Goal: Transaction & Acquisition: Purchase product/service

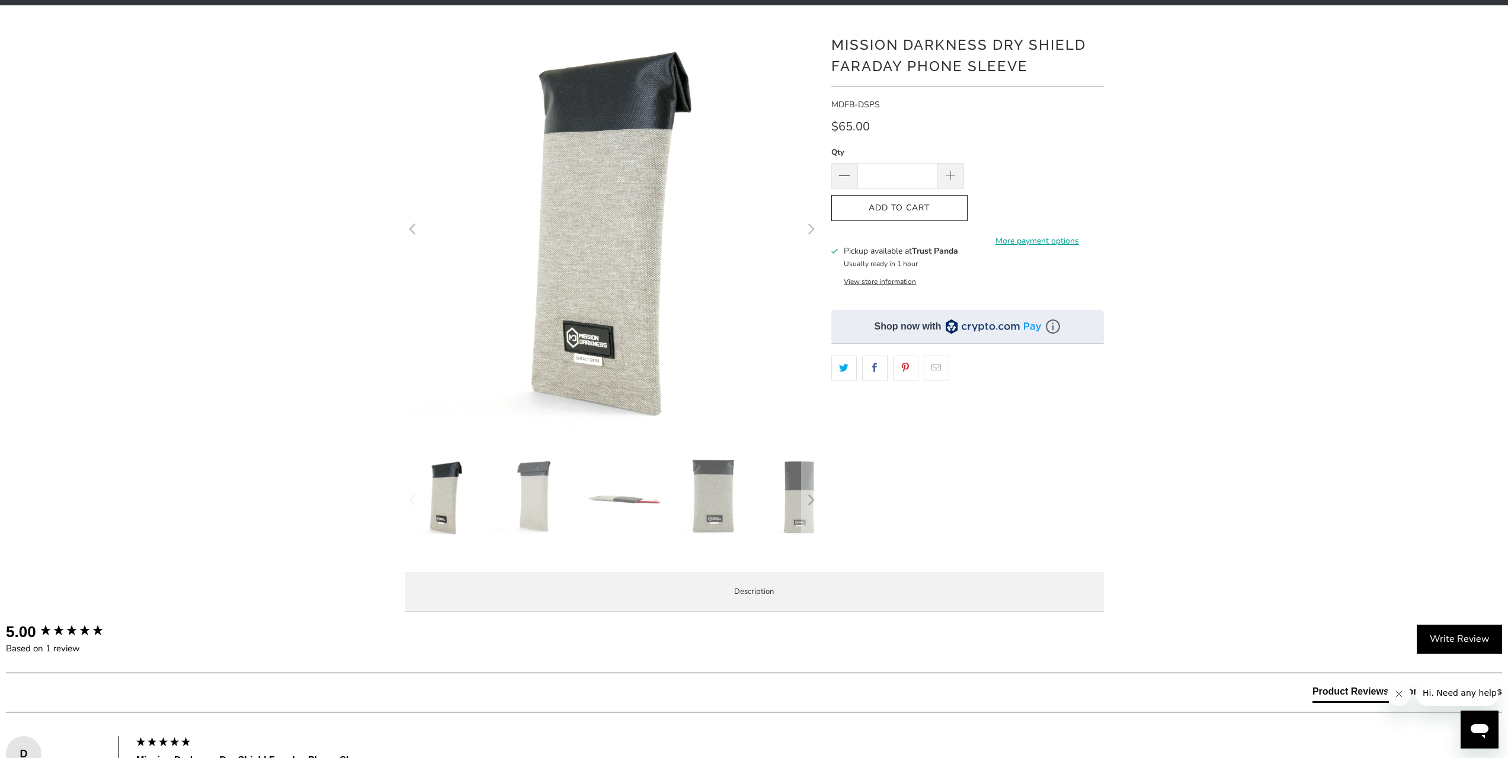
scroll to position [296, 0]
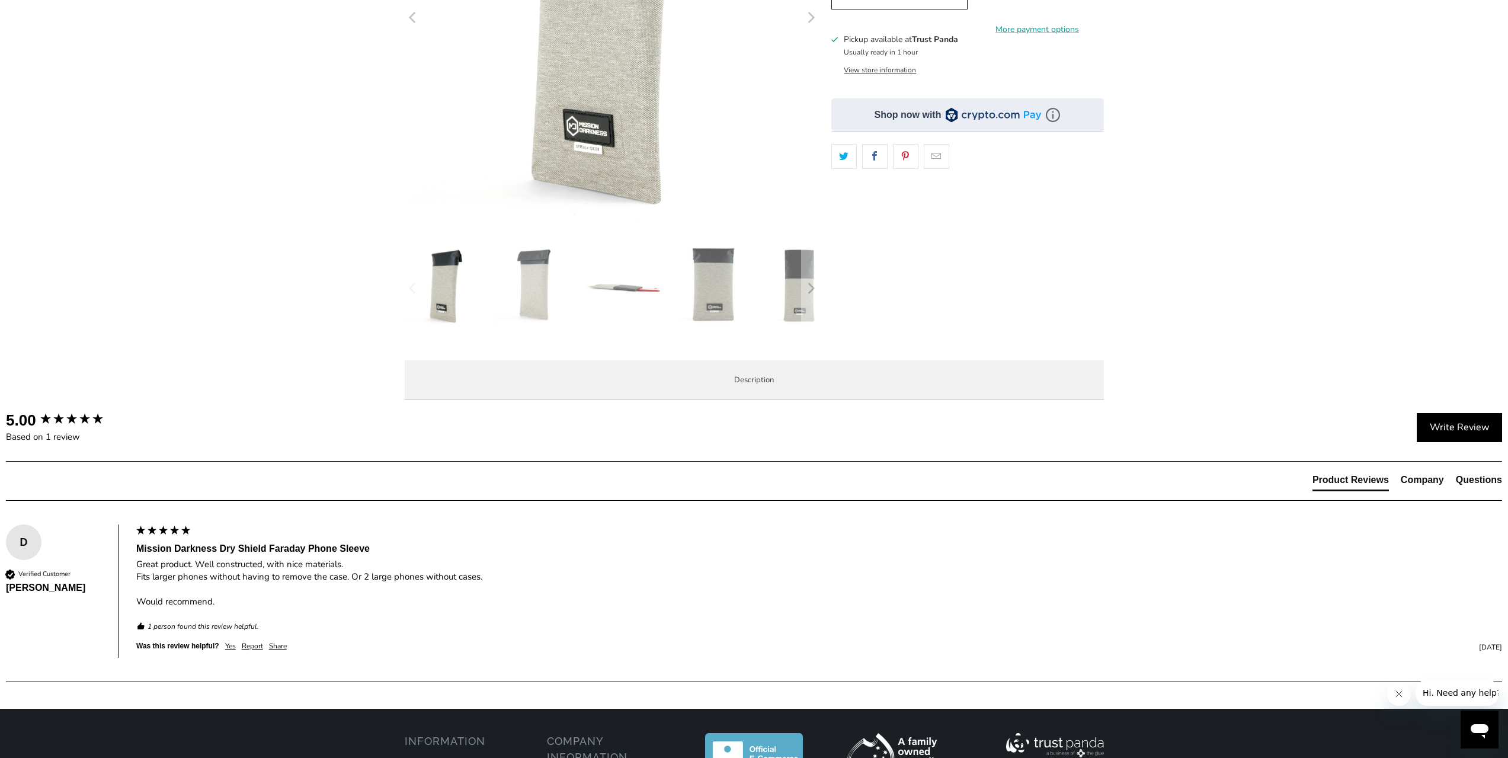
click at [0, 0] on span "Product Features" at bounding box center [0, 0] width 0 height 0
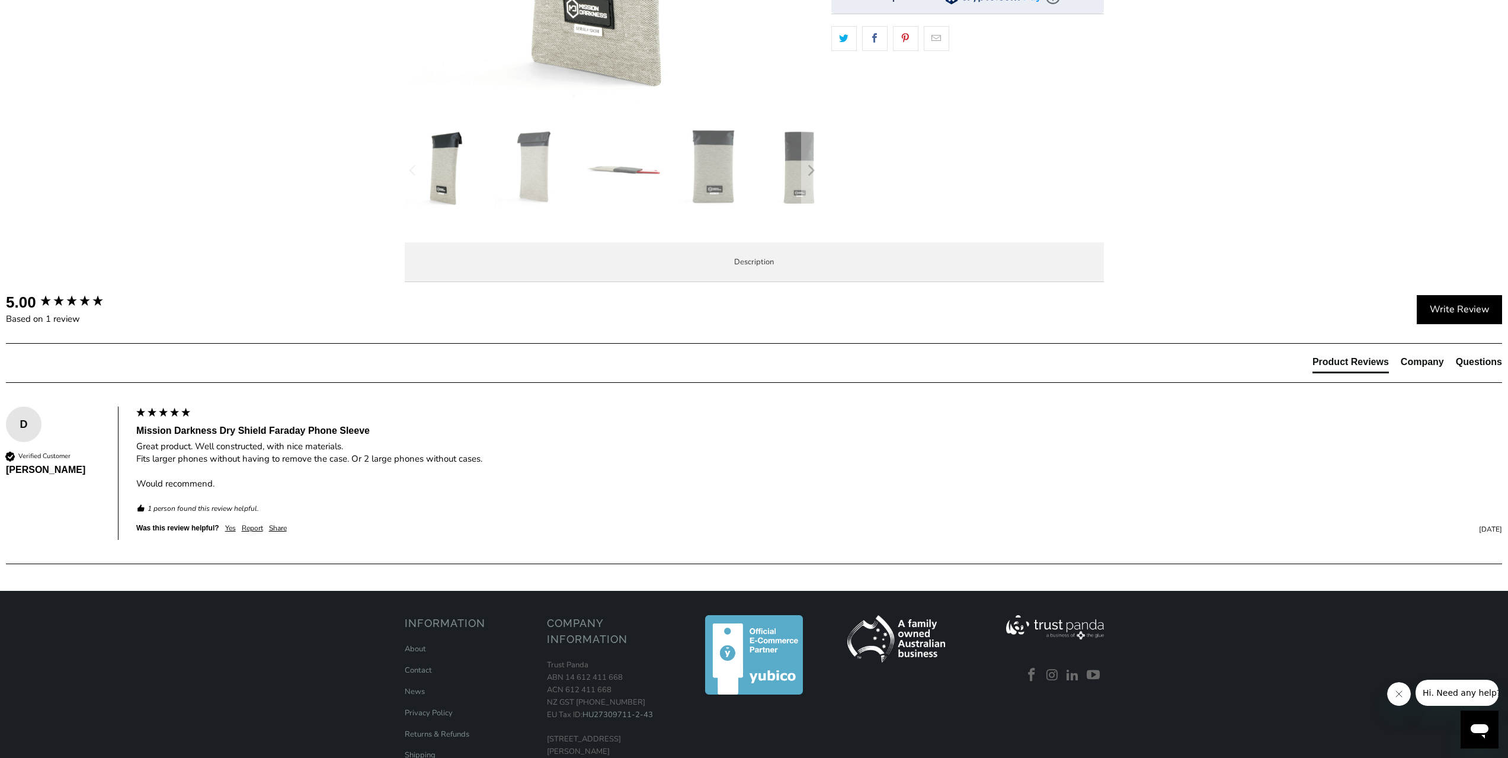
scroll to position [415, 0]
drag, startPoint x: 513, startPoint y: 539, endPoint x: 740, endPoint y: 539, distance: 226.9
click at [0, 0] on li "Internal usage dimensions when bag is rolled closed (devices must fit inside th…" at bounding box center [0, 0] width 0 height 0
drag, startPoint x: 639, startPoint y: 540, endPoint x: 774, endPoint y: 546, distance: 135.2
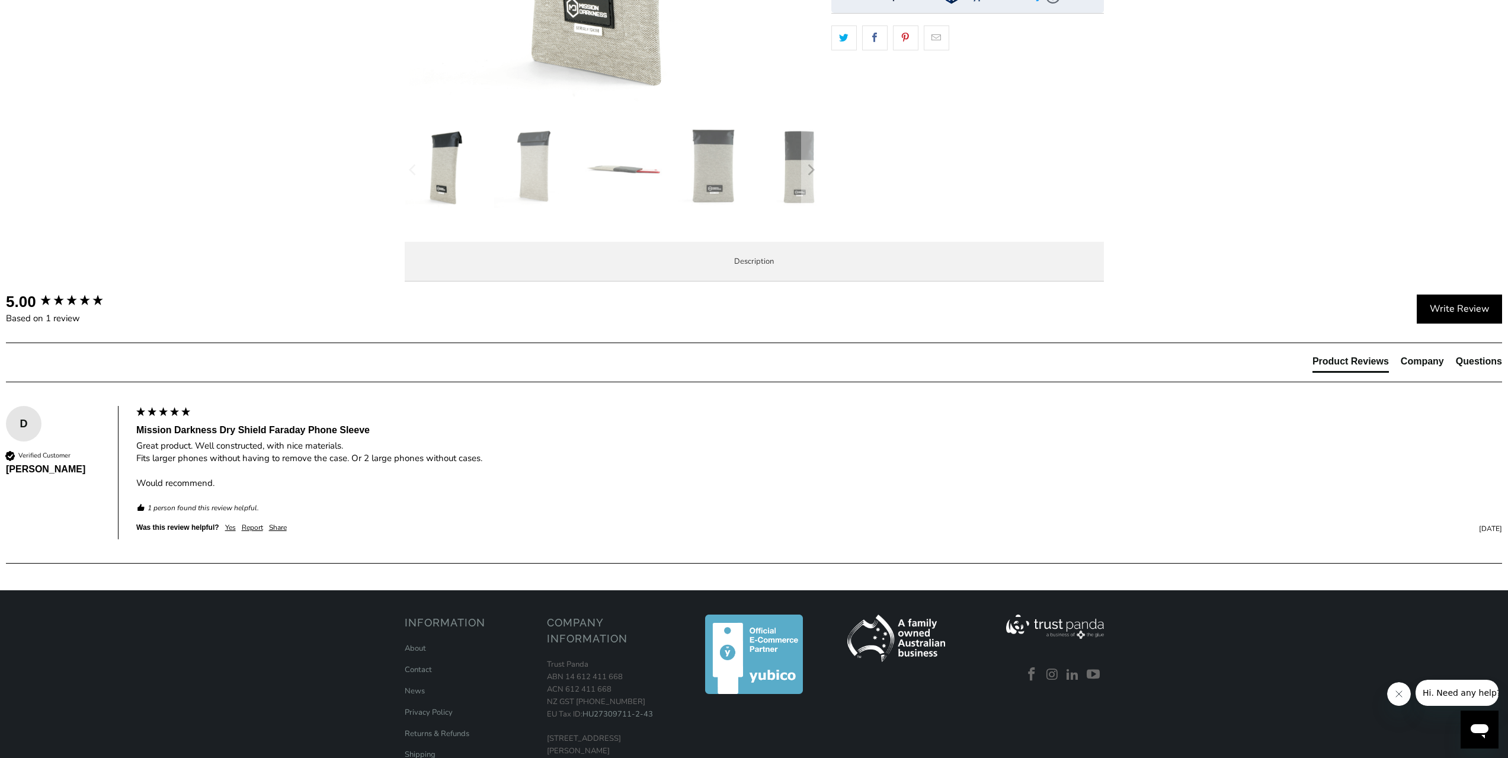
click at [0, 0] on li "Internal usage dimensions when bag is rolled closed (devices must fit inside th…" at bounding box center [0, 0] width 0 height 0
drag, startPoint x: 806, startPoint y: 540, endPoint x: 905, endPoint y: 544, distance: 98.4
click at [0, 0] on li "Internal usage dimensions when bag is rolled closed (devices must fit inside th…" at bounding box center [0, 0] width 0 height 0
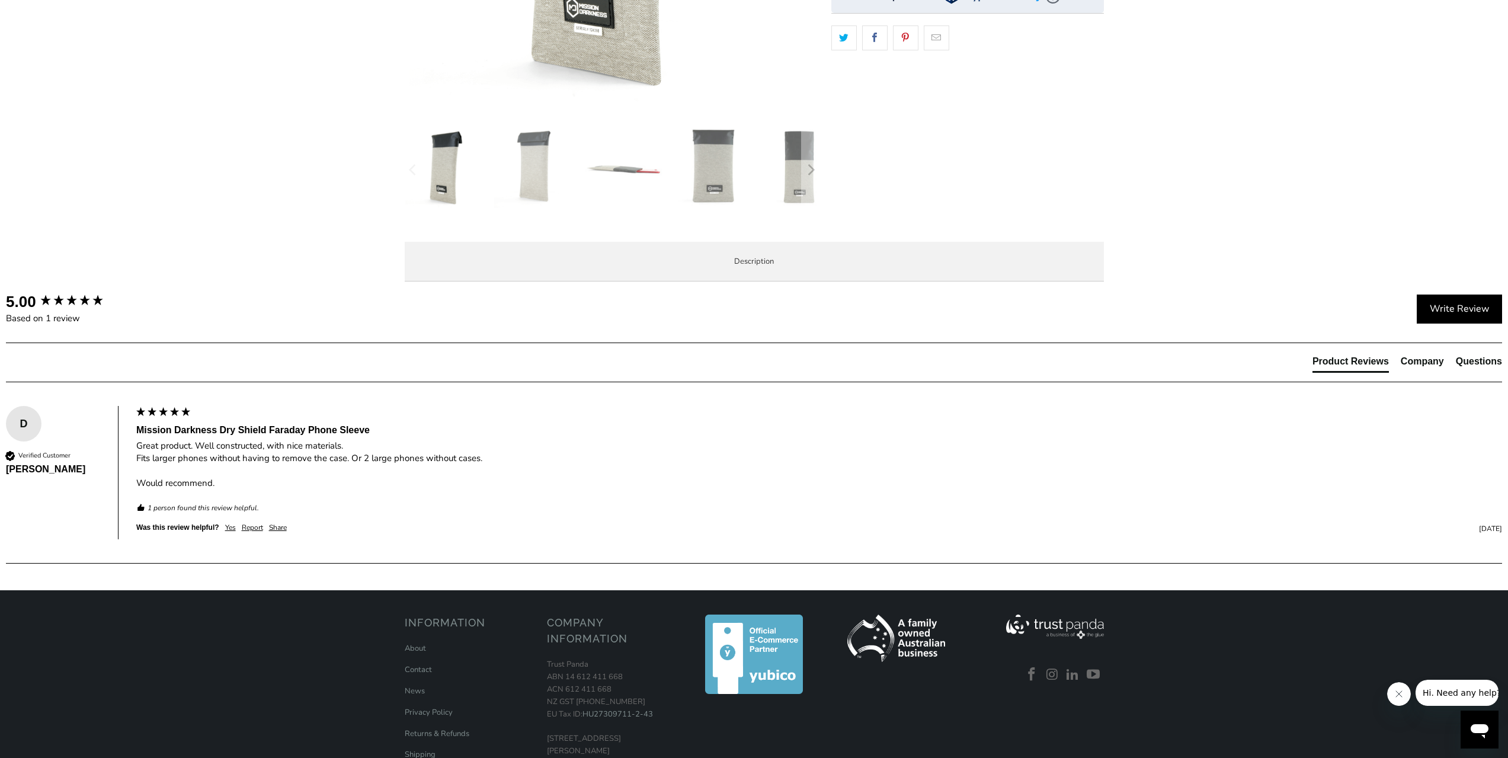
drag, startPoint x: 904, startPoint y: 544, endPoint x: 706, endPoint y: 542, distance: 198.5
click at [0, 0] on li "Internal usage dimensions when bag is rolled closed (devices must fit inside th…" at bounding box center [0, 0] width 0 height 0
click at [0, 0] on li "Easy to open patent pending NeoLok closure consisting of a double roll closure …" at bounding box center [0, 0] width 0 height 0
drag, startPoint x: 893, startPoint y: 537, endPoint x: 770, endPoint y: 535, distance: 123.8
click at [0, 0] on li "Internal usage dimensions when bag is rolled closed (devices must fit inside th…" at bounding box center [0, 0] width 0 height 0
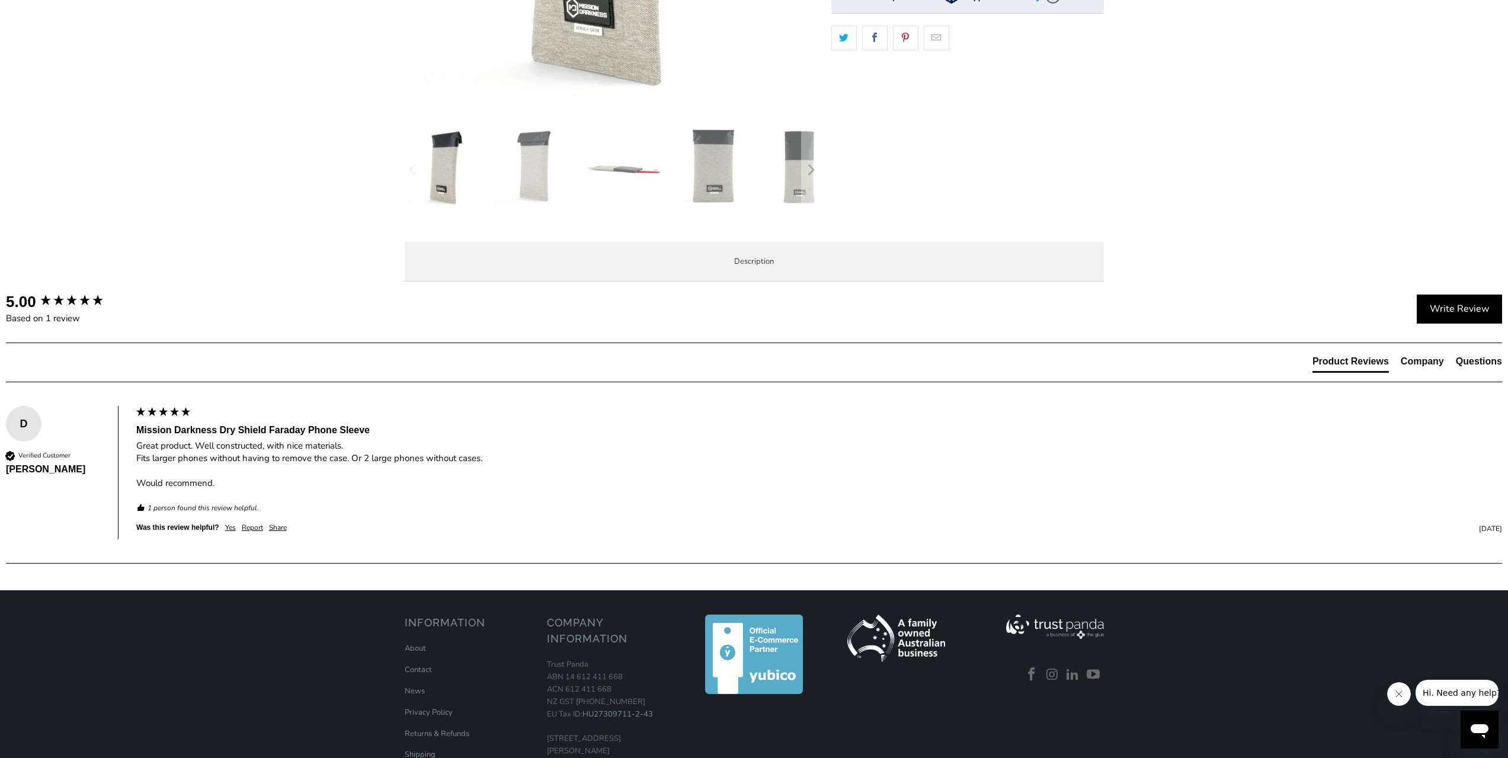
click at [0, 0] on li "Internal usage dimensions when bag is rolled closed (devices must fit inside th…" at bounding box center [0, 0] width 0 height 0
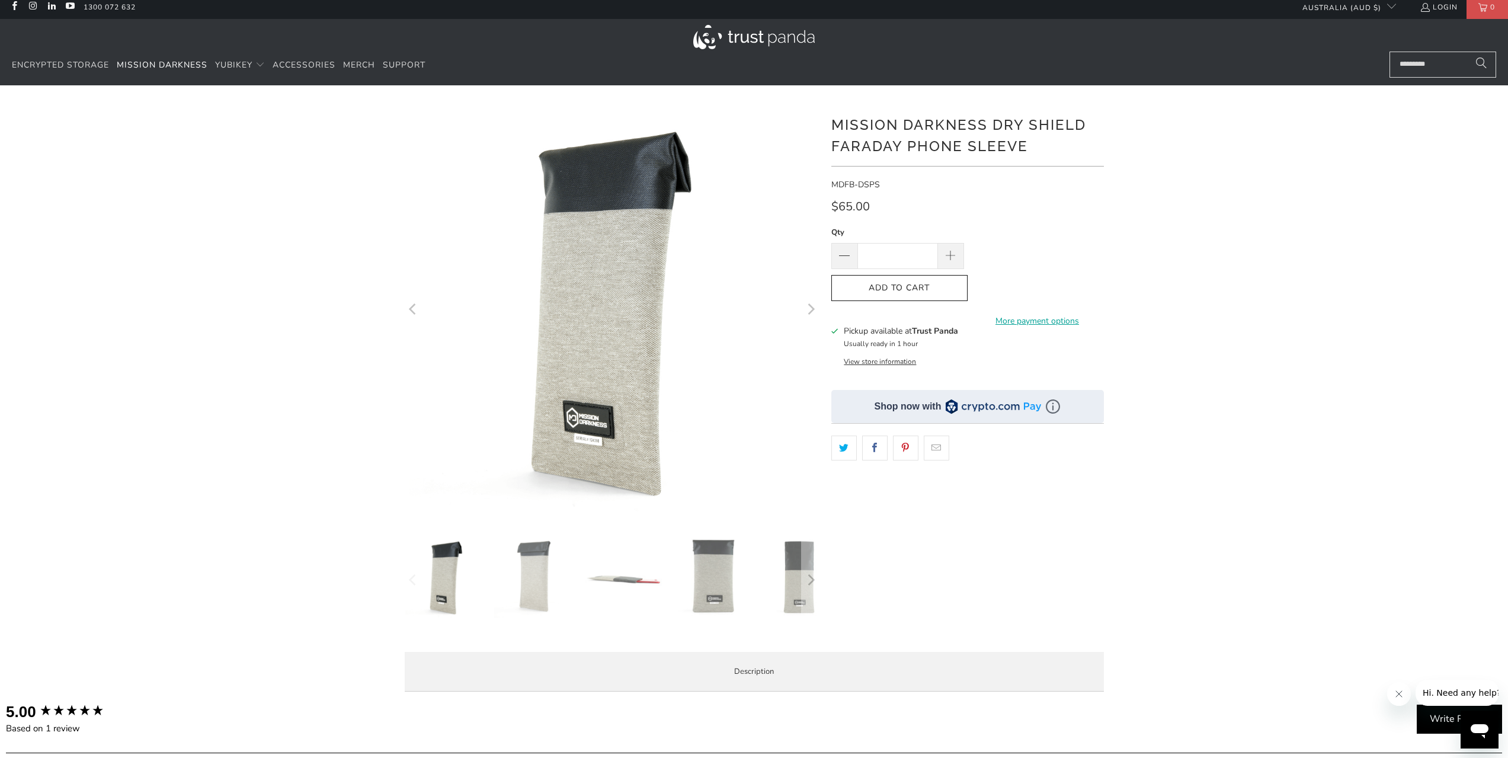
scroll to position [0, 0]
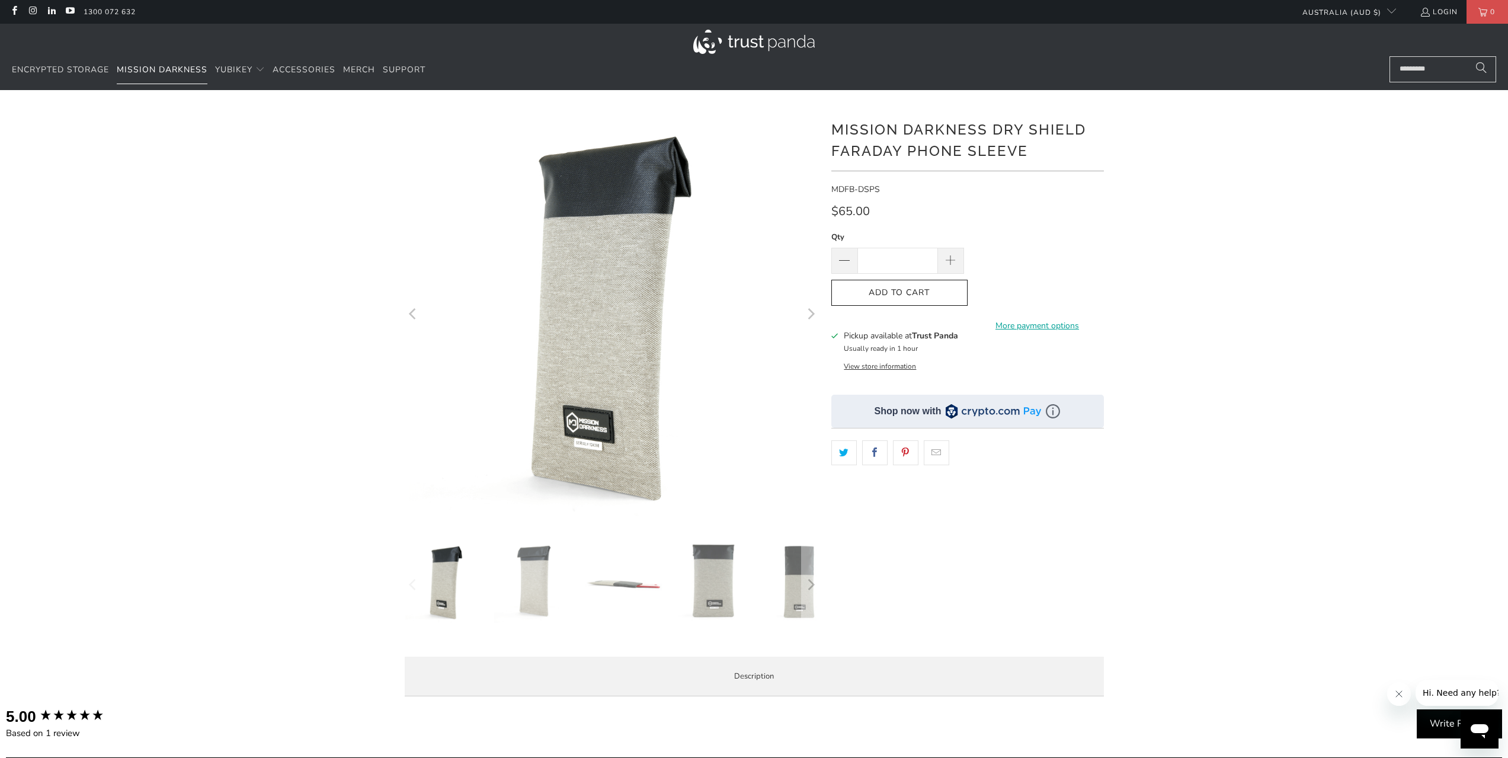
click at [144, 68] on span "Mission Darkness" at bounding box center [162, 69] width 91 height 11
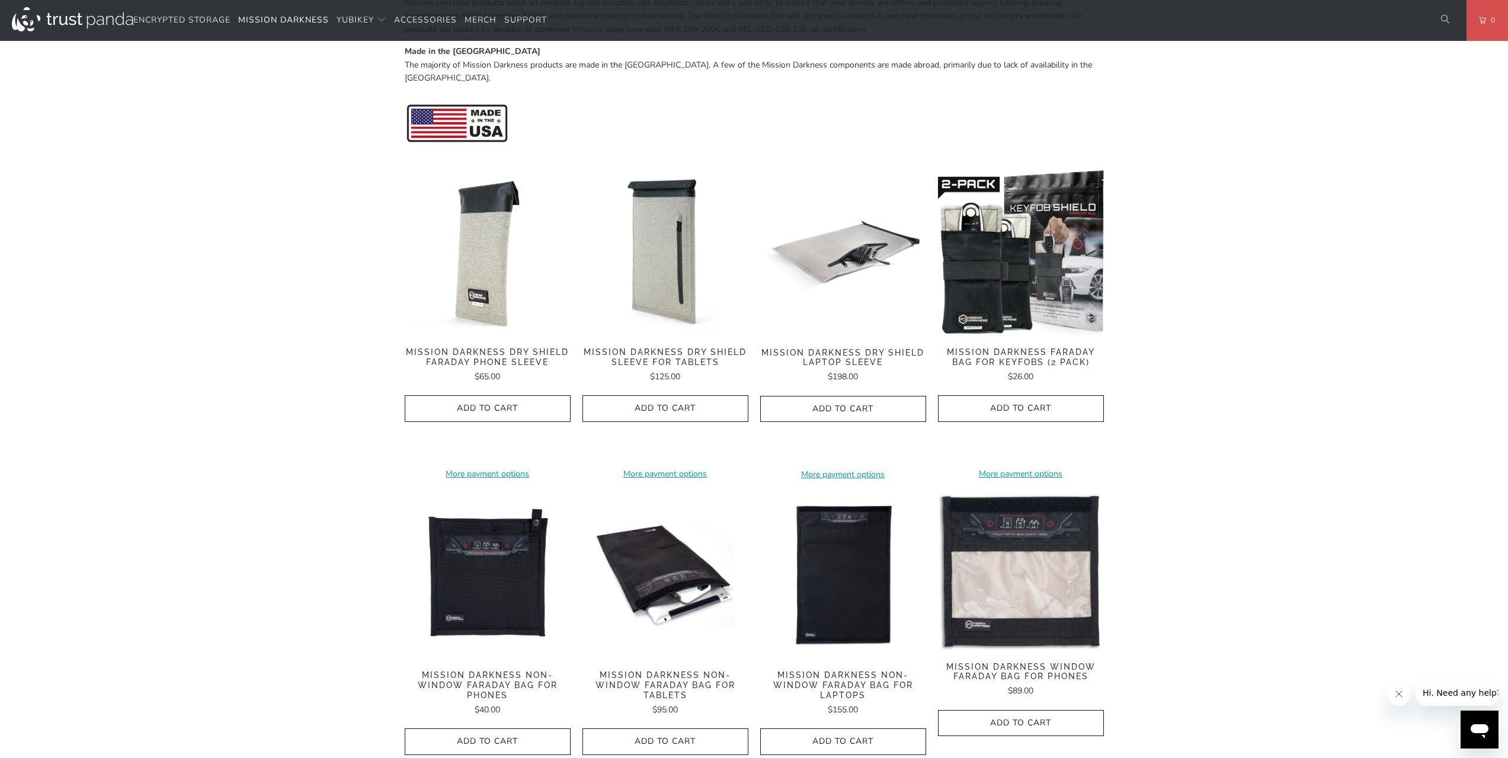
scroll to position [652, 0]
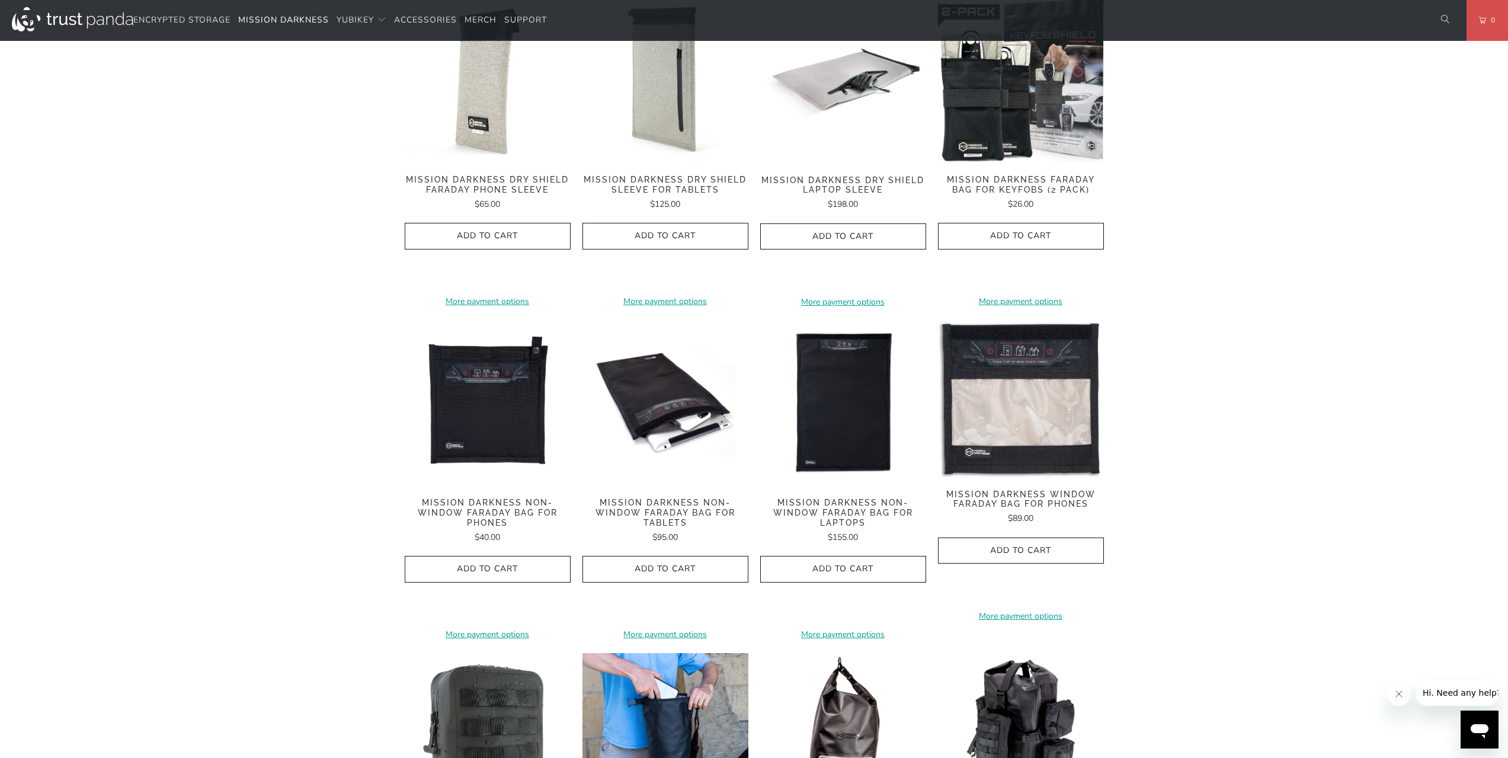
click at [1320, 374] on div "Home / Mission Darkness radio signals with 90dB average attenuation from low MH…" at bounding box center [754, 544] width 1508 height 2212
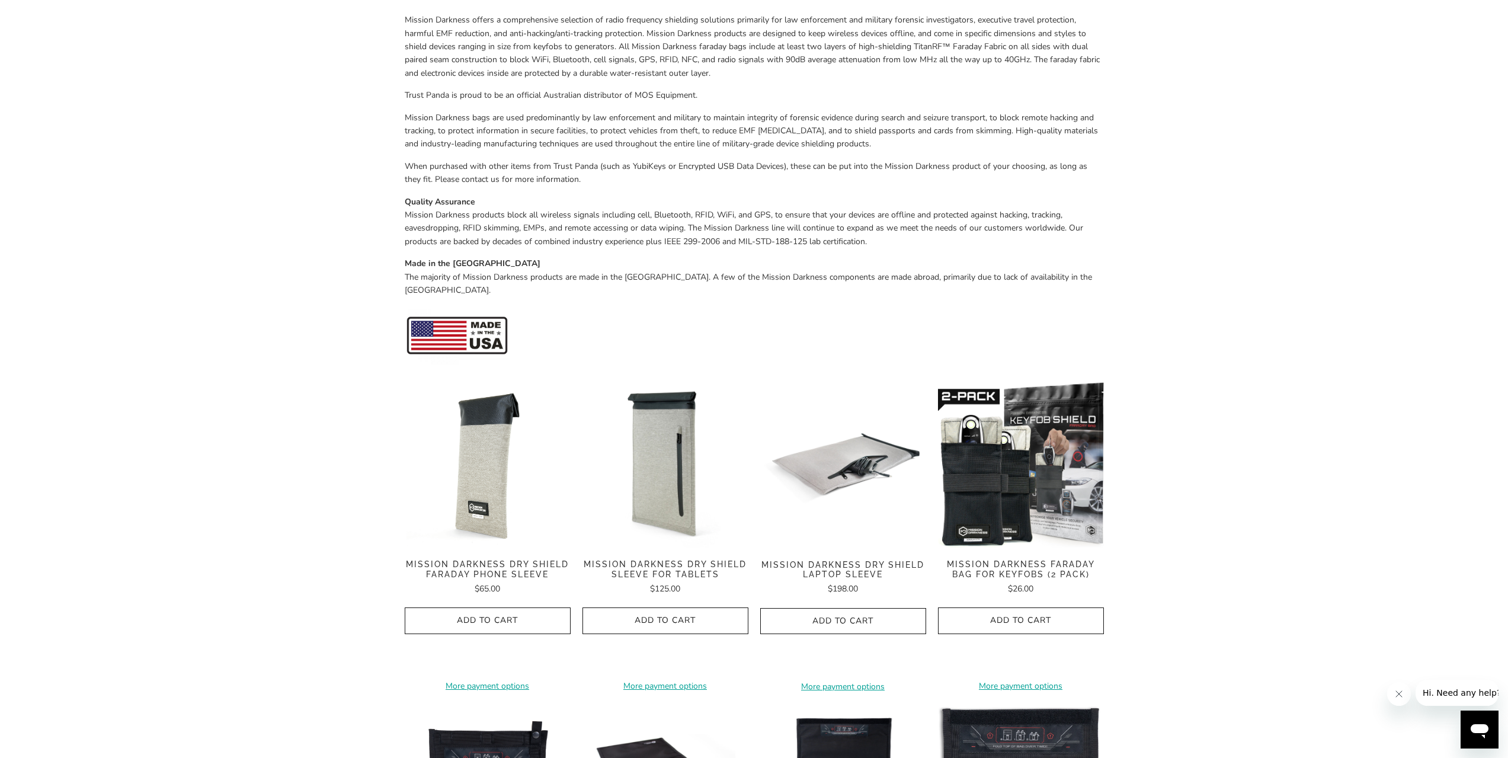
scroll to position [326, 0]
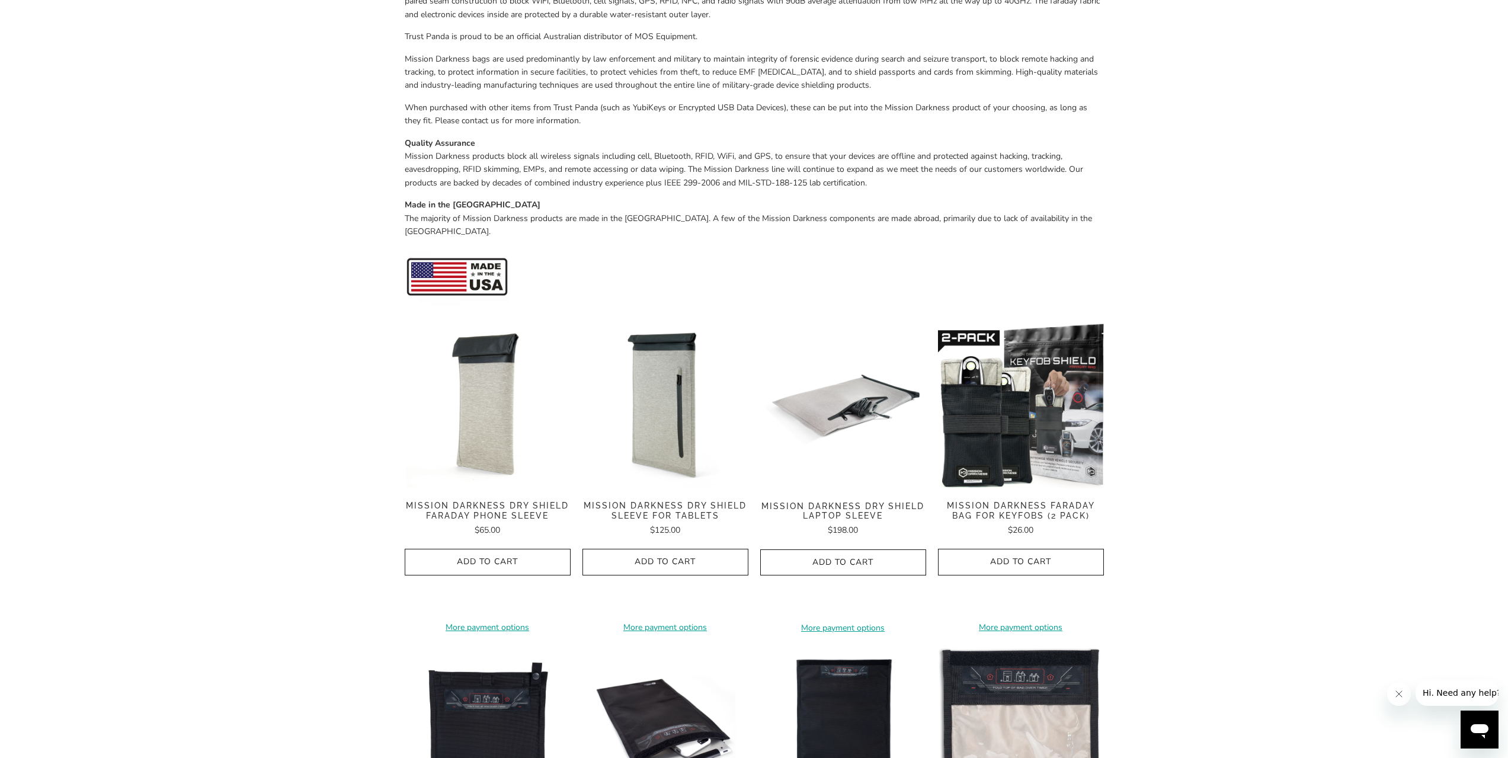
click at [479, 403] on img at bounding box center [488, 406] width 166 height 166
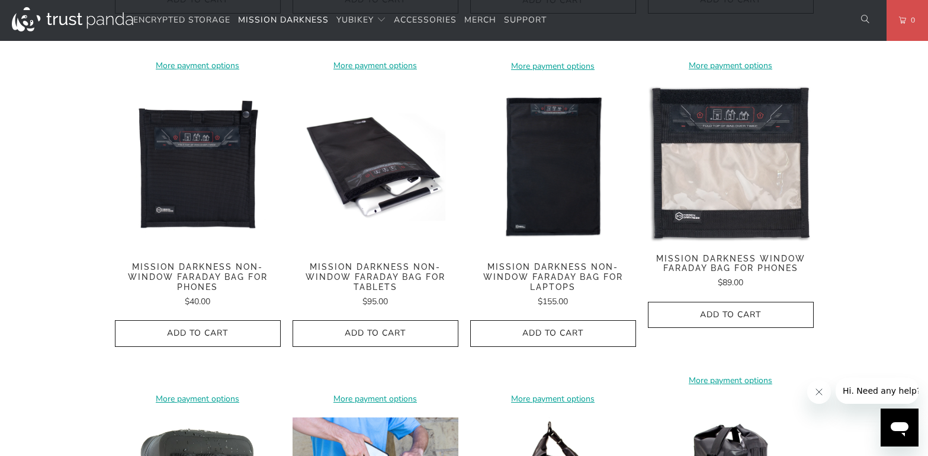
scroll to position [918, 0]
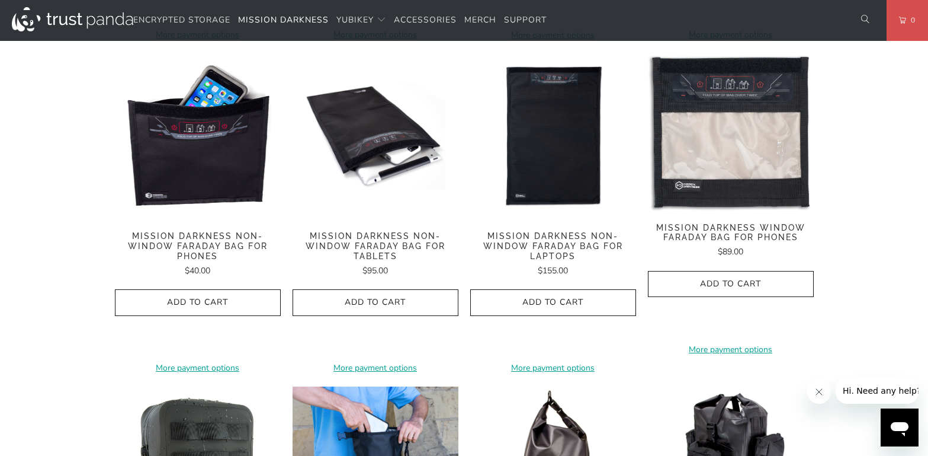
click at [200, 143] on img at bounding box center [198, 136] width 166 height 166
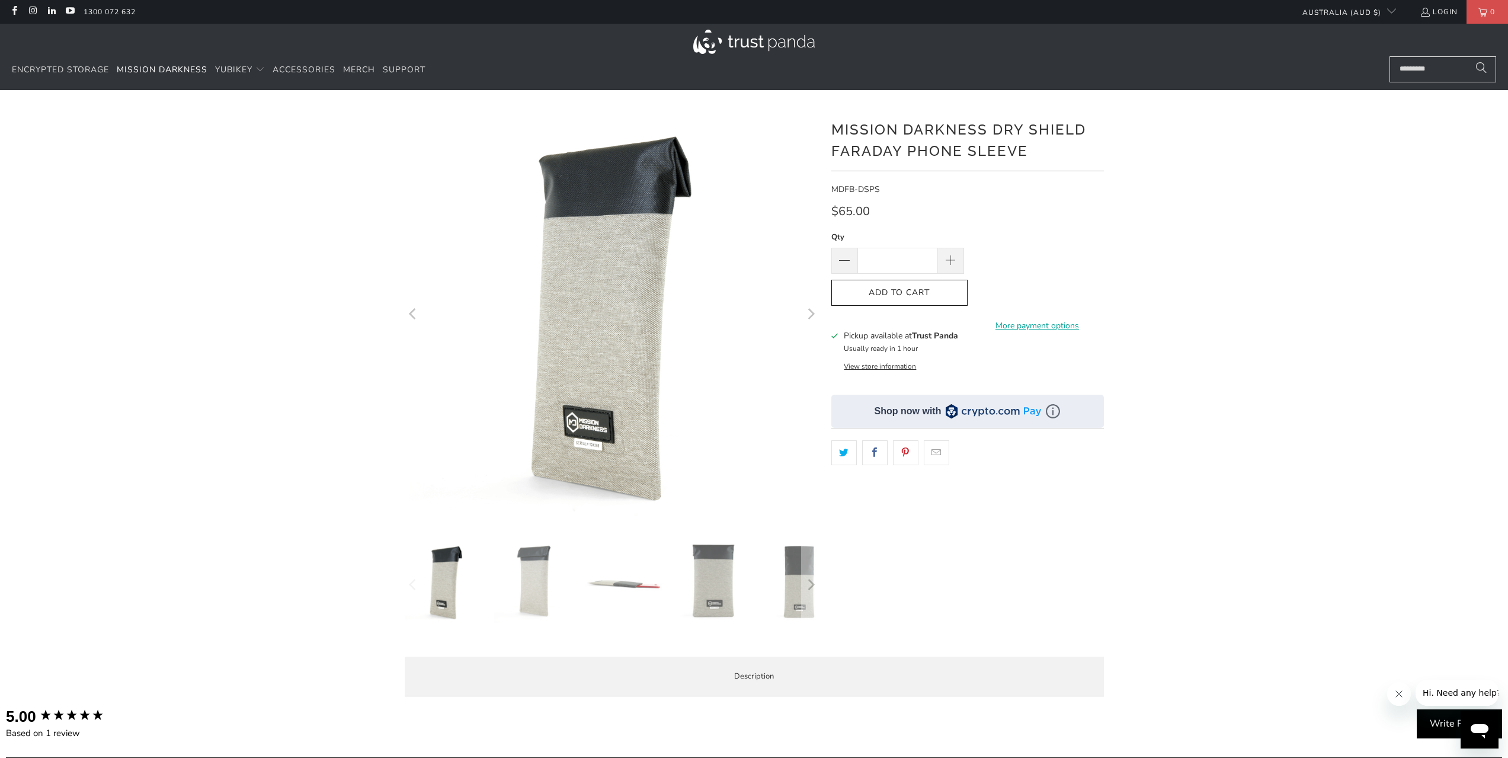
click at [614, 580] on img at bounding box center [623, 581] width 83 height 83
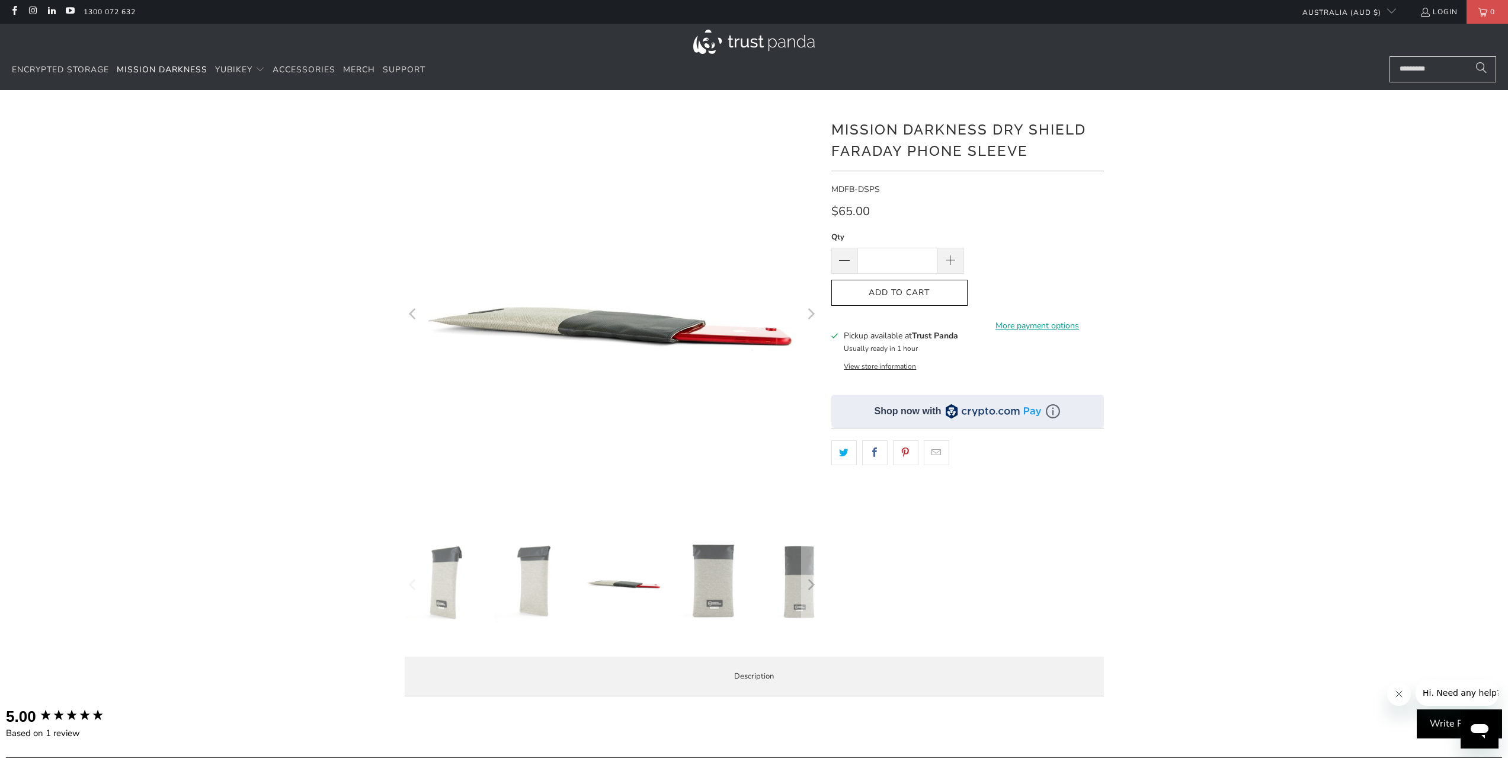
click at [444, 579] on img at bounding box center [446, 581] width 83 height 83
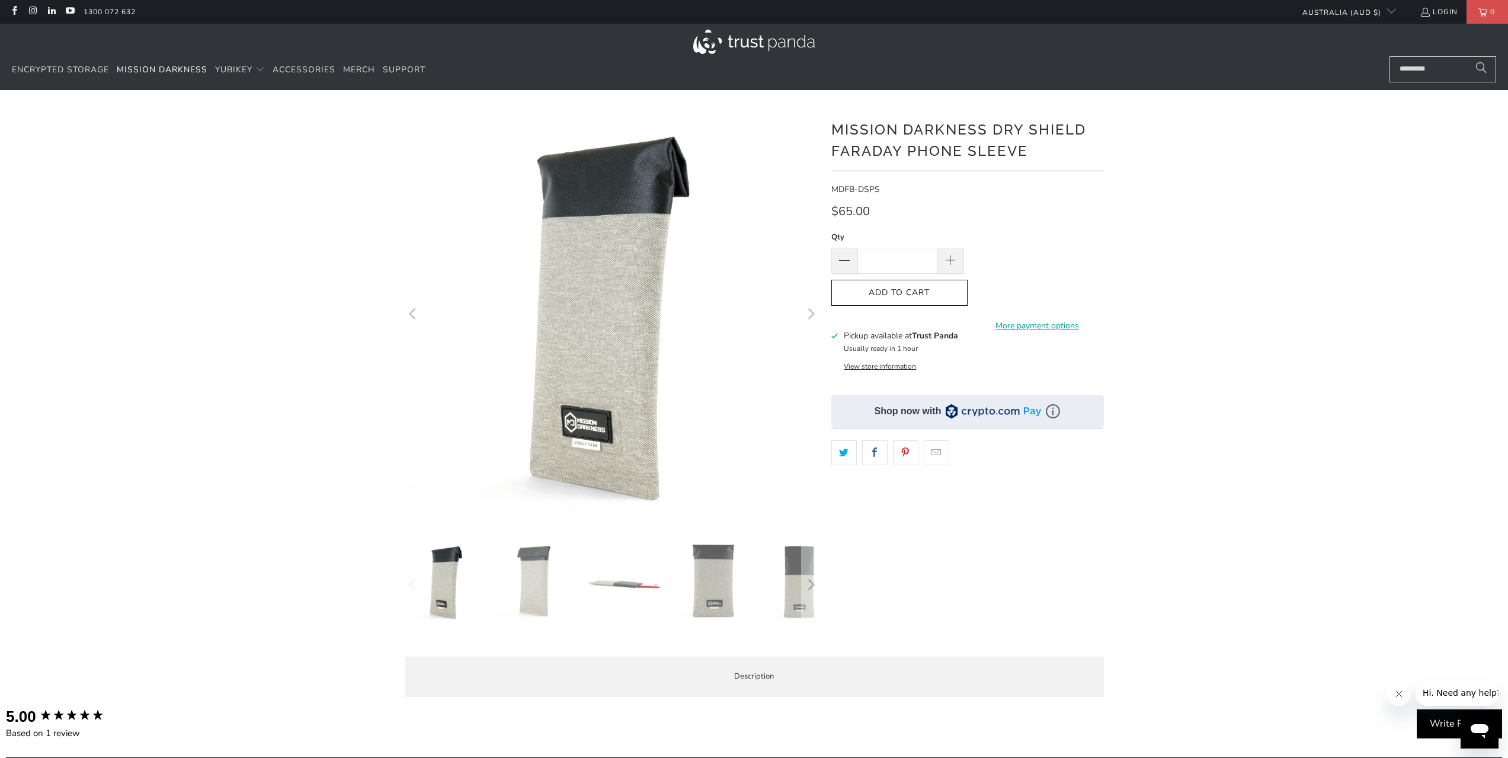
click at [611, 582] on img at bounding box center [623, 581] width 83 height 83
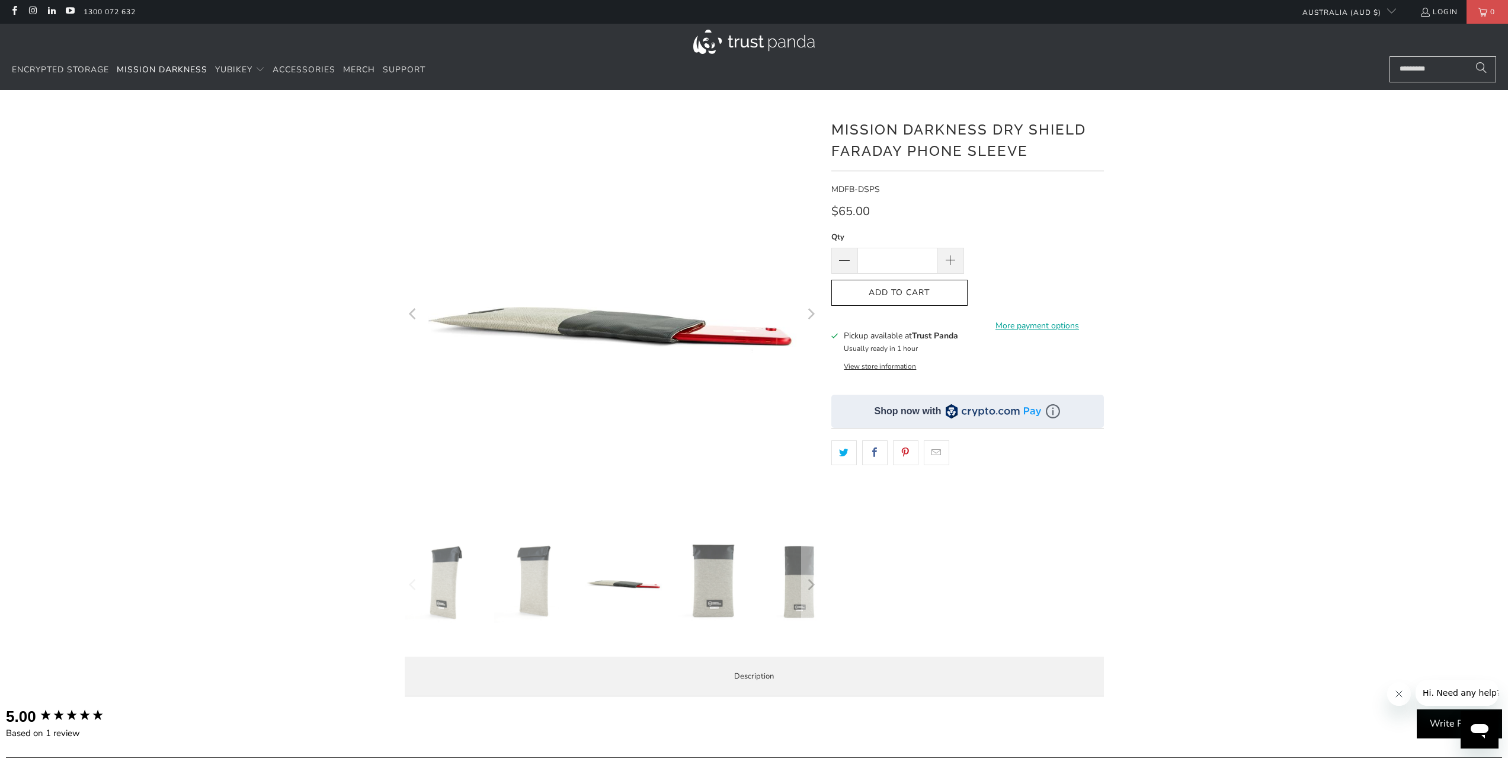
click at [1273, 294] on div at bounding box center [754, 407] width 1508 height 598
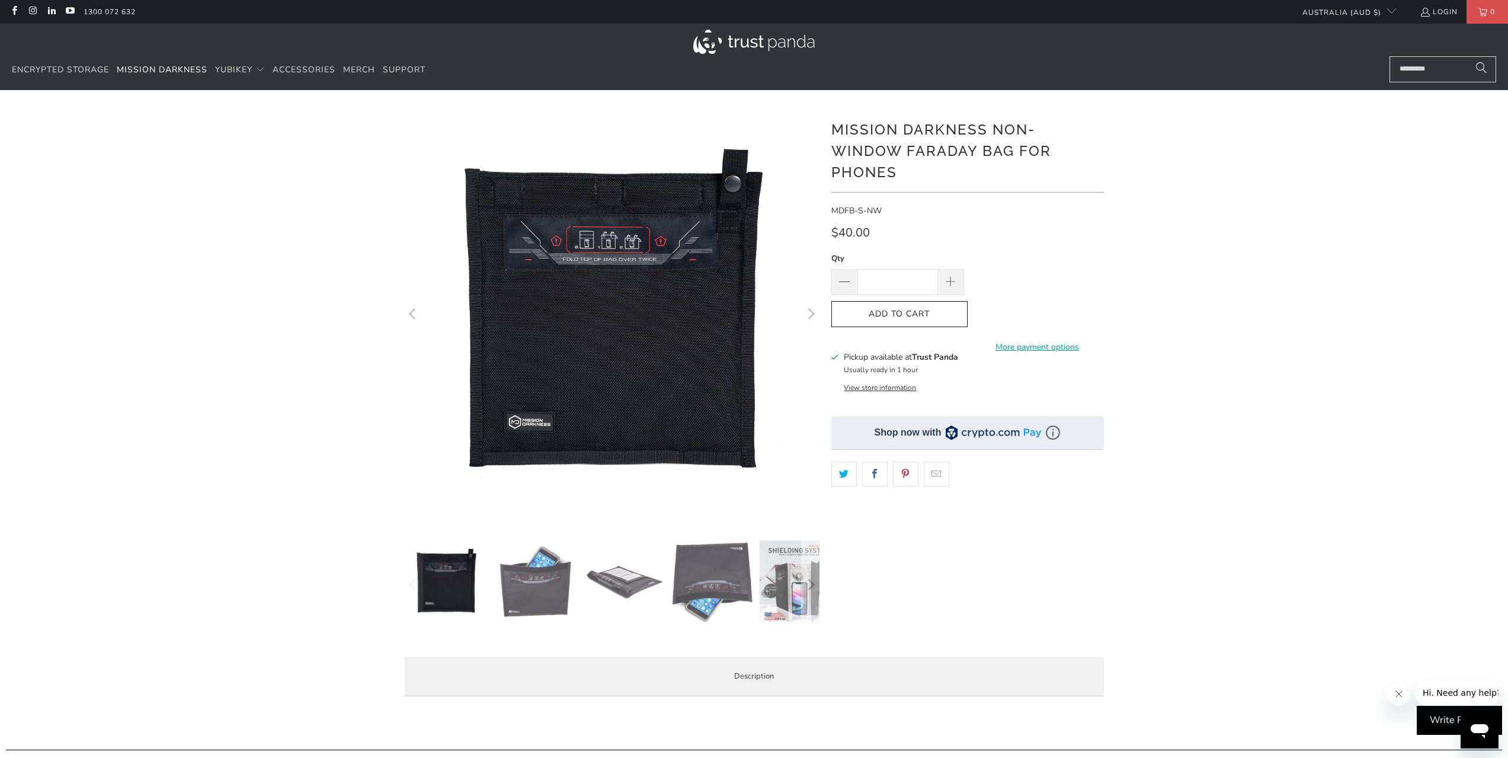
click at [791, 594] on img at bounding box center [801, 581] width 83 height 83
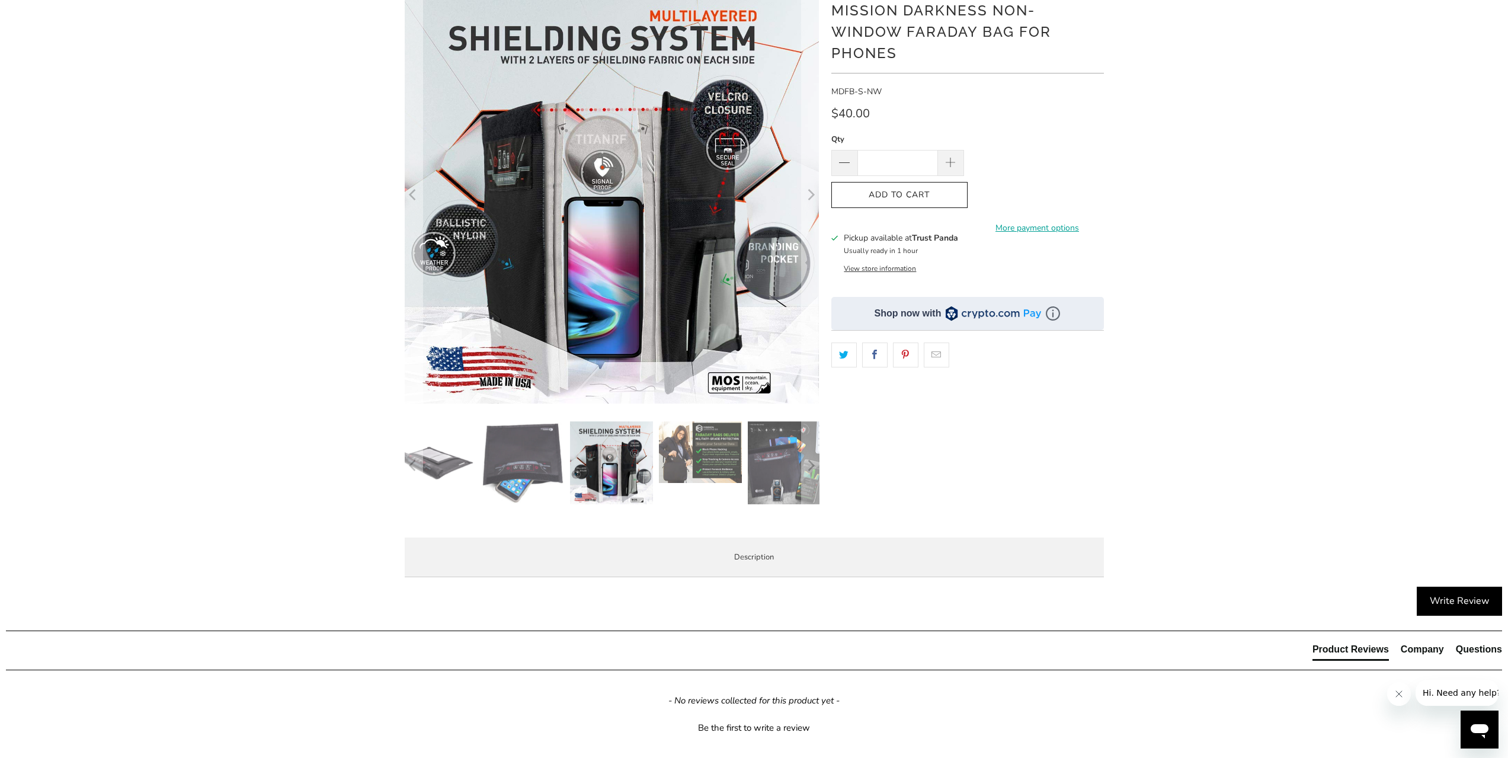
scroll to position [178, 0]
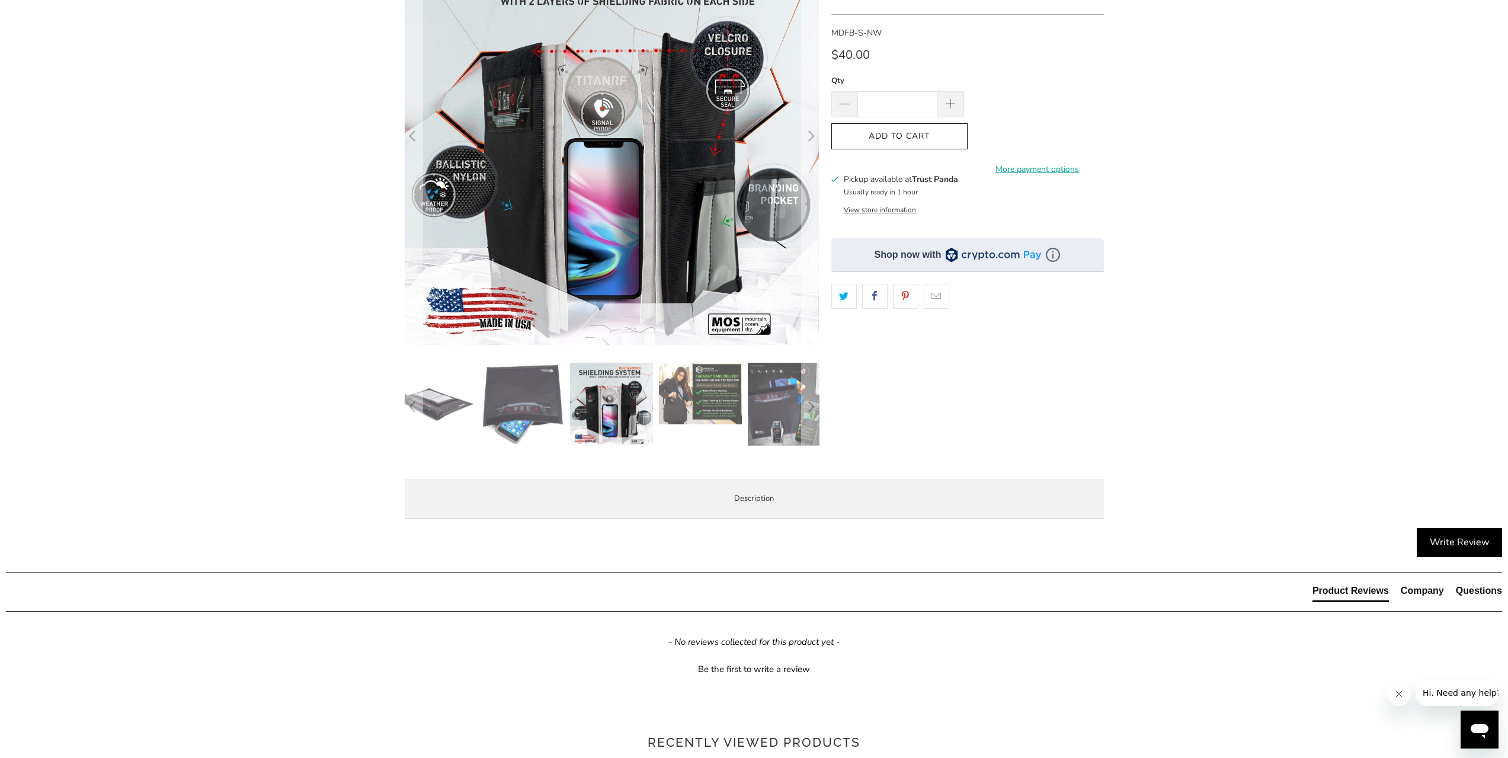
click at [789, 414] on img at bounding box center [789, 404] width 83 height 83
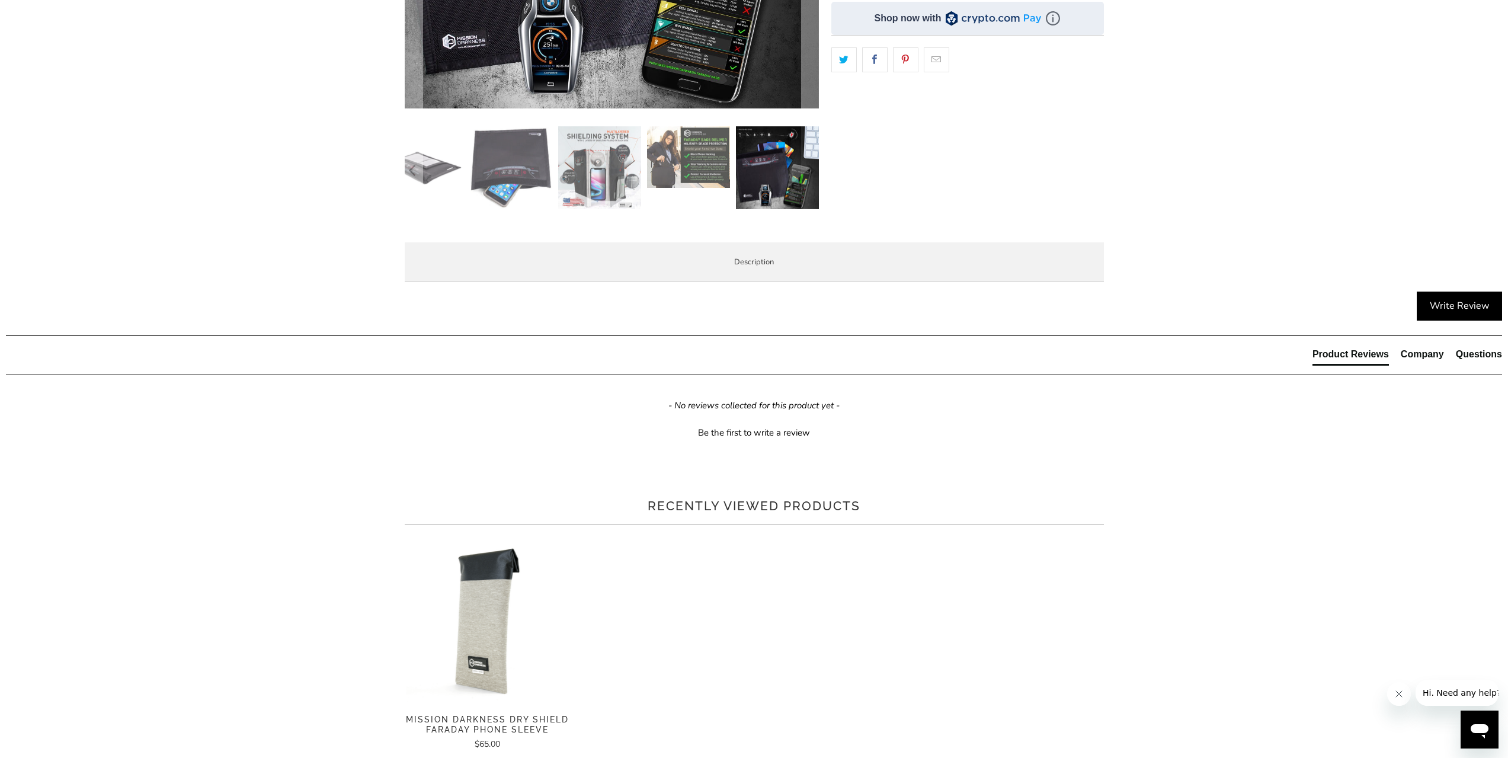
scroll to position [415, 0]
drag, startPoint x: 437, startPoint y: 359, endPoint x: 997, endPoint y: 495, distance: 575.7
click at [0, 0] on p "The Mission Darkness™ Non-window Faraday Bag for Phones completely blocks all w…" at bounding box center [0, 0] width 0 height 0
drag, startPoint x: 700, startPoint y: 427, endPoint x: 413, endPoint y: 351, distance: 296.5
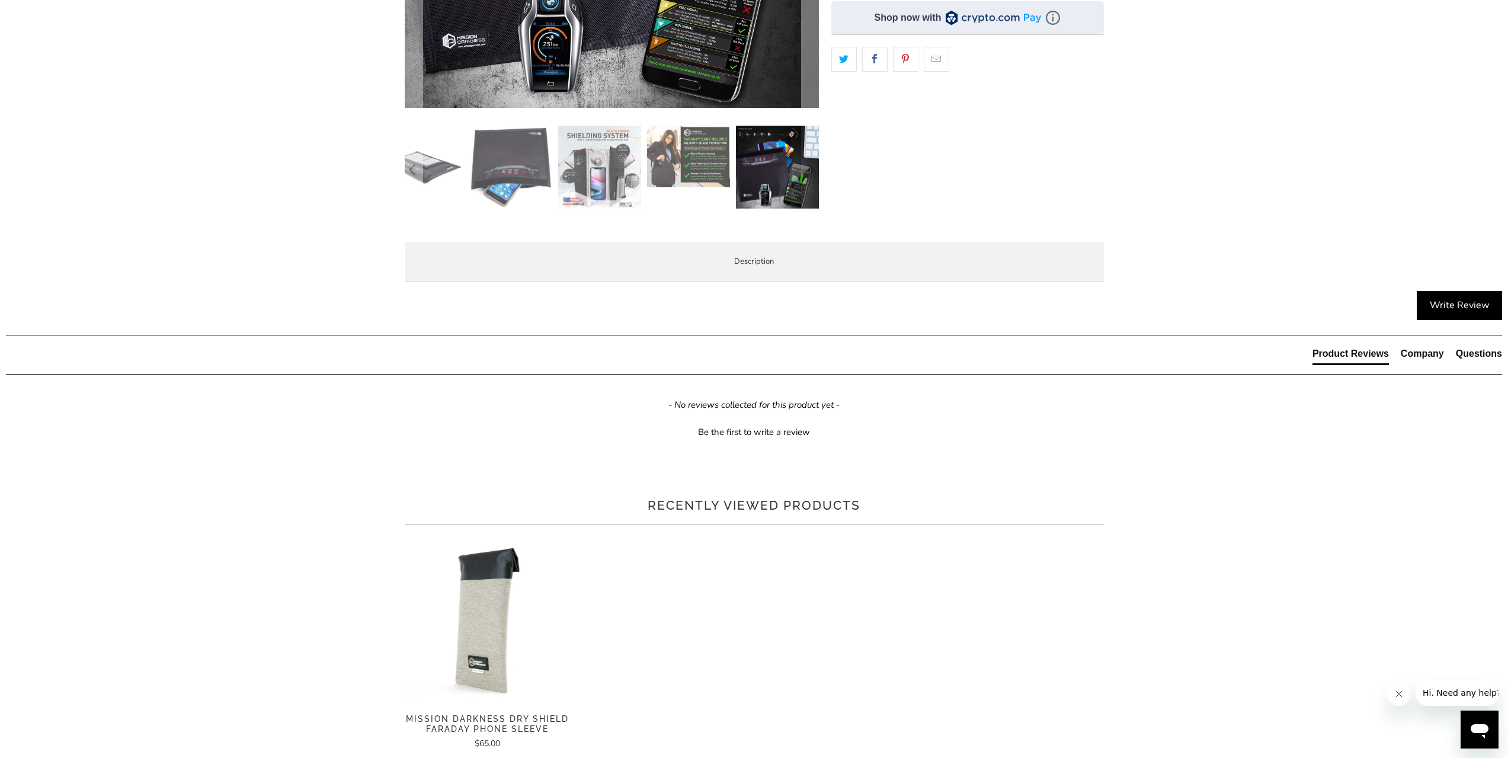
click at [0, 0] on div "Overview Product Features Video Enterprise and Government Local Service & Suppo…" at bounding box center [0, 0] width 0 height 0
click at [0, 0] on span "Product Features" at bounding box center [0, 0] width 0 height 0
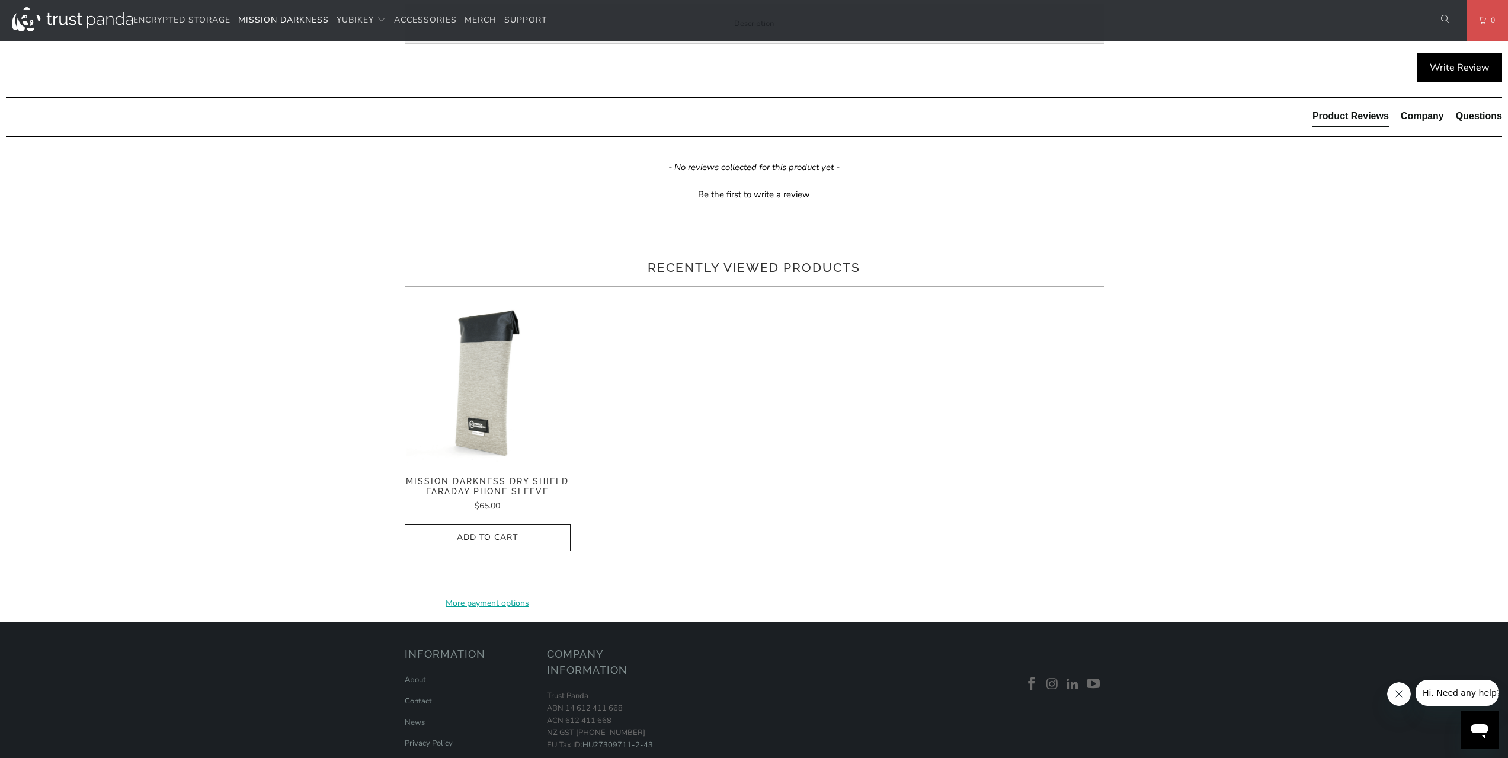
scroll to position [711, 0]
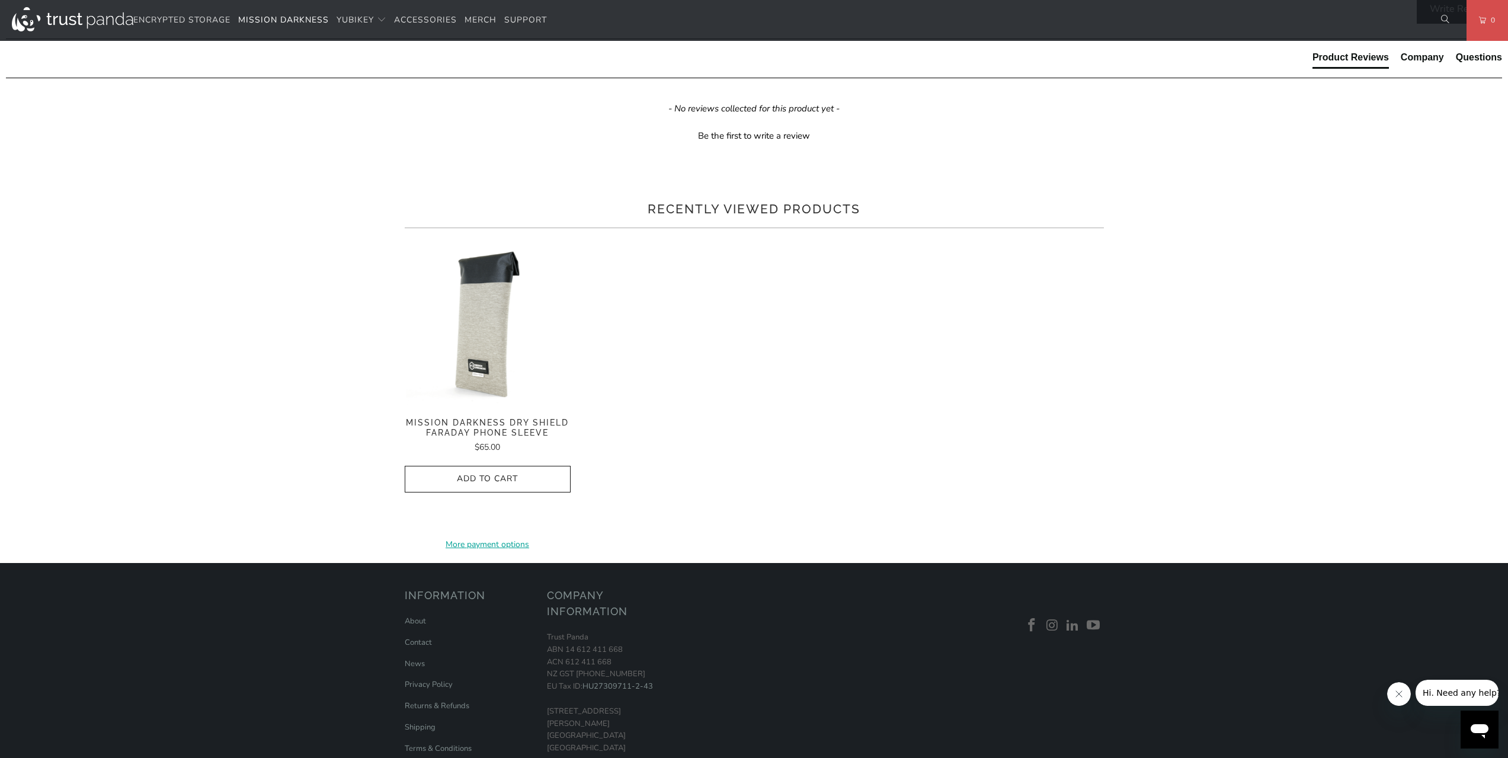
drag, startPoint x: 455, startPoint y: 316, endPoint x: 684, endPoint y: 318, distance: 228.7
click at [0, 0] on li "External dimensions when open: 9.75" x 9.5" x .1"" at bounding box center [0, 0] width 0 height 0
drag, startPoint x: 612, startPoint y: 308, endPoint x: 435, endPoint y: 309, distance: 176.6
click at [0, 0] on ul "External dimensions when open: 9.75" x 9.5" x .1" Internal usage dimensions whe…" at bounding box center [0, 0] width 0 height 0
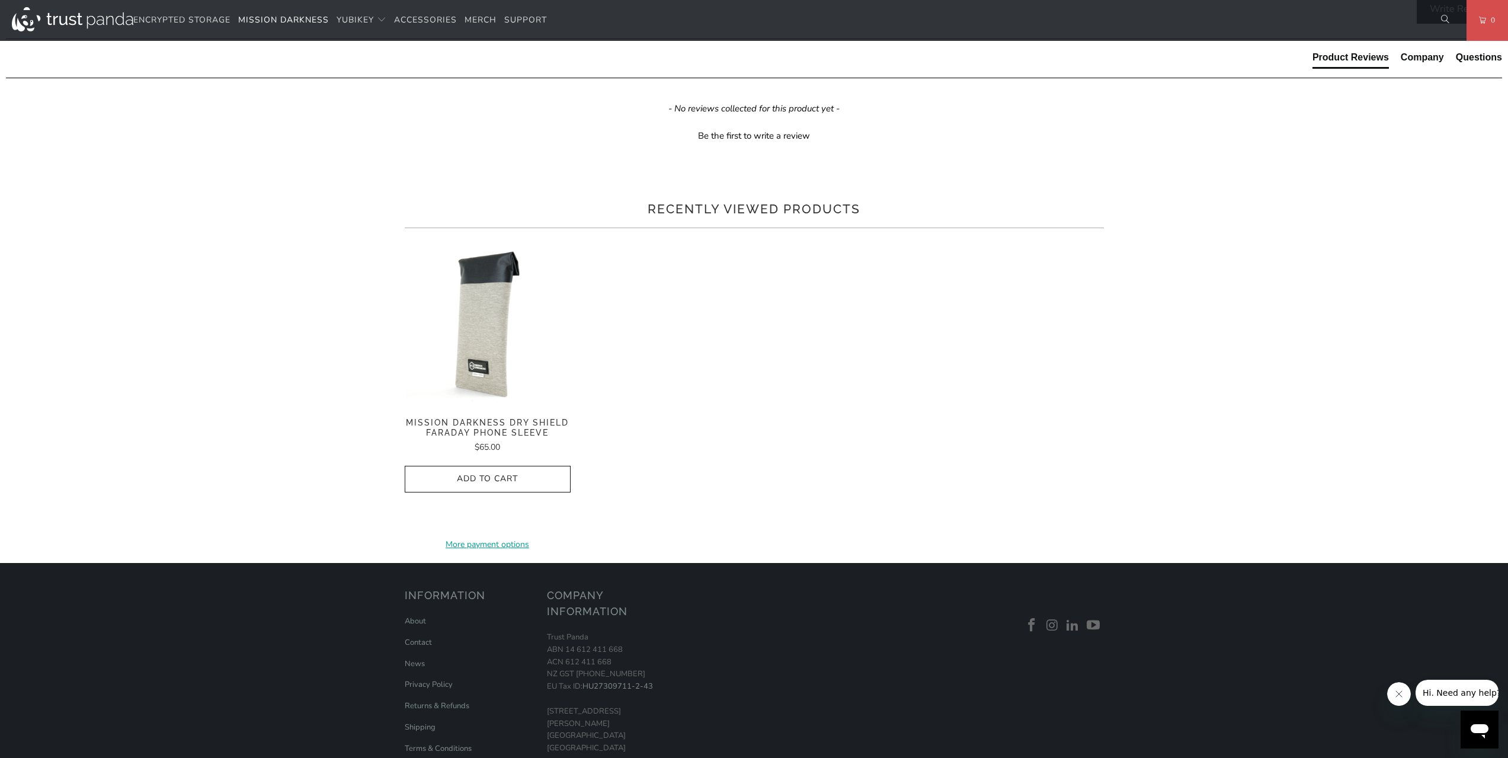
click at [0, 0] on li "Internal usage dimensions when closed (device must fit inside these dimensions)…" at bounding box center [0, 0] width 0 height 0
drag, startPoint x: 609, startPoint y: 334, endPoint x: 859, endPoint y: 334, distance: 250.0
click at [0, 0] on li "Internal usage dimensions when closed (device must fit inside these dimensions)…" at bounding box center [0, 0] width 0 height 0
drag, startPoint x: 597, startPoint y: 340, endPoint x: 435, endPoint y: 328, distance: 162.2
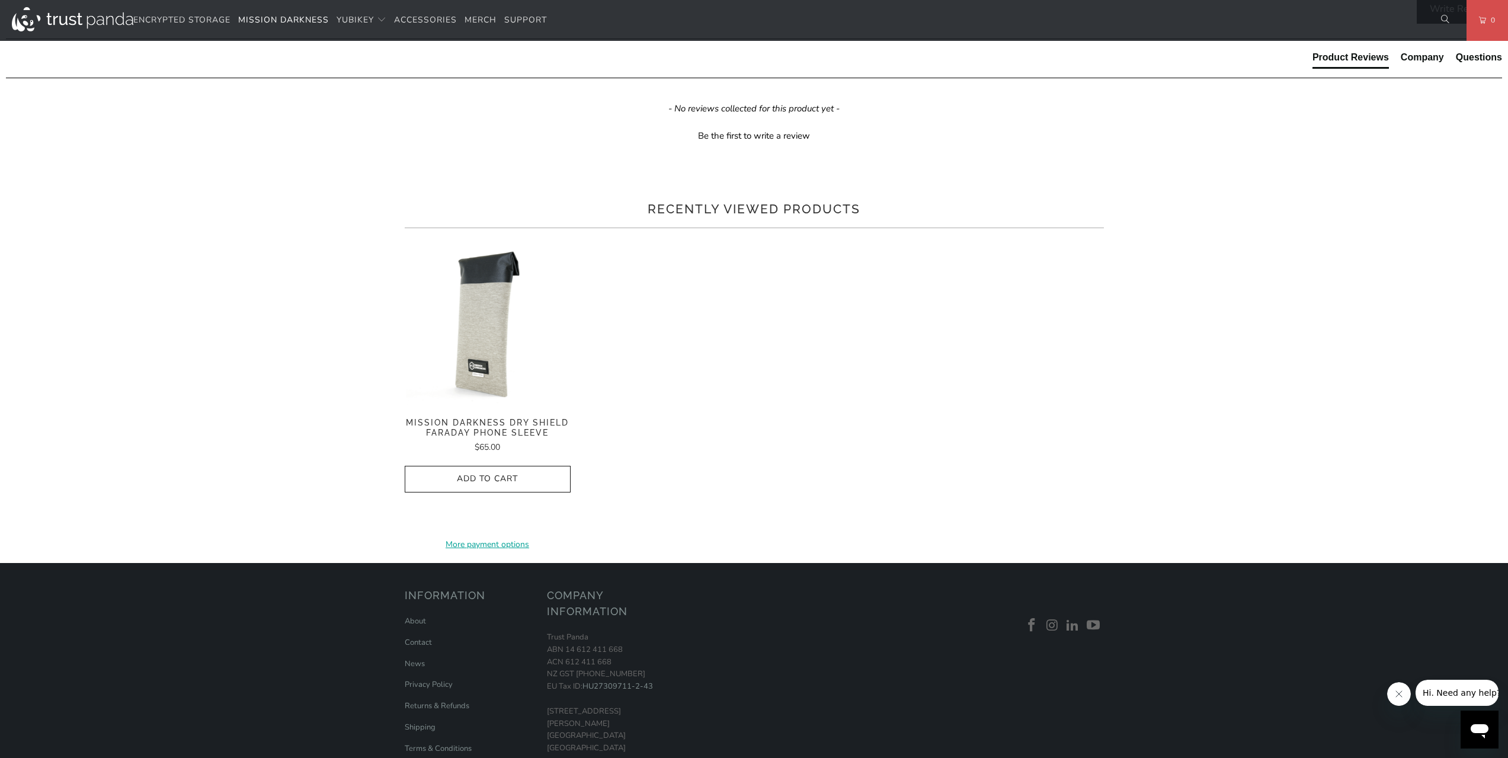
click at [0, 0] on ul "External dimensions when open: 9.75" x 9.5" x .1" Internal usage dimensions whe…" at bounding box center [0, 0] width 0 height 0
drag, startPoint x: 491, startPoint y: 329, endPoint x: 857, endPoint y: 342, distance: 365.8
click at [0, 0] on div "Military-grade faraday bag designed for law enforcement forensic investigators …" at bounding box center [0, 0] width 0 height 0
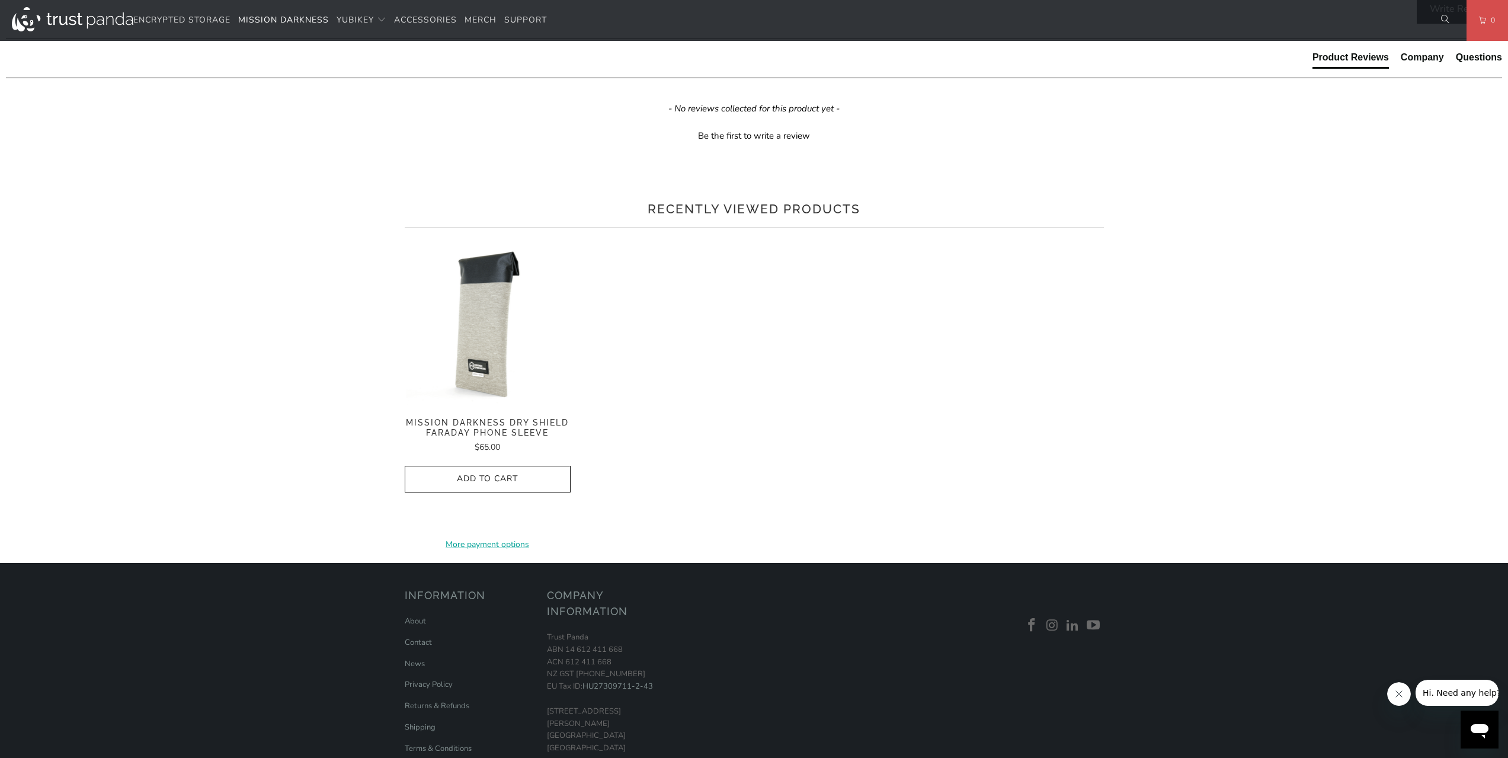
drag, startPoint x: 854, startPoint y: 342, endPoint x: 438, endPoint y: 295, distance: 418.6
click at [0, 0] on div "Military-grade faraday bag designed for law enforcement forensic investigators …" at bounding box center [0, 0] width 0 height 0
click at [0, 0] on strong "Dimensions" at bounding box center [0, 0] width 0 height 0
drag, startPoint x: 431, startPoint y: 293, endPoint x: 815, endPoint y: 337, distance: 386.5
click at [0, 0] on div "Military-grade faraday bag designed for law enforcement forensic investigators …" at bounding box center [0, 0] width 0 height 0
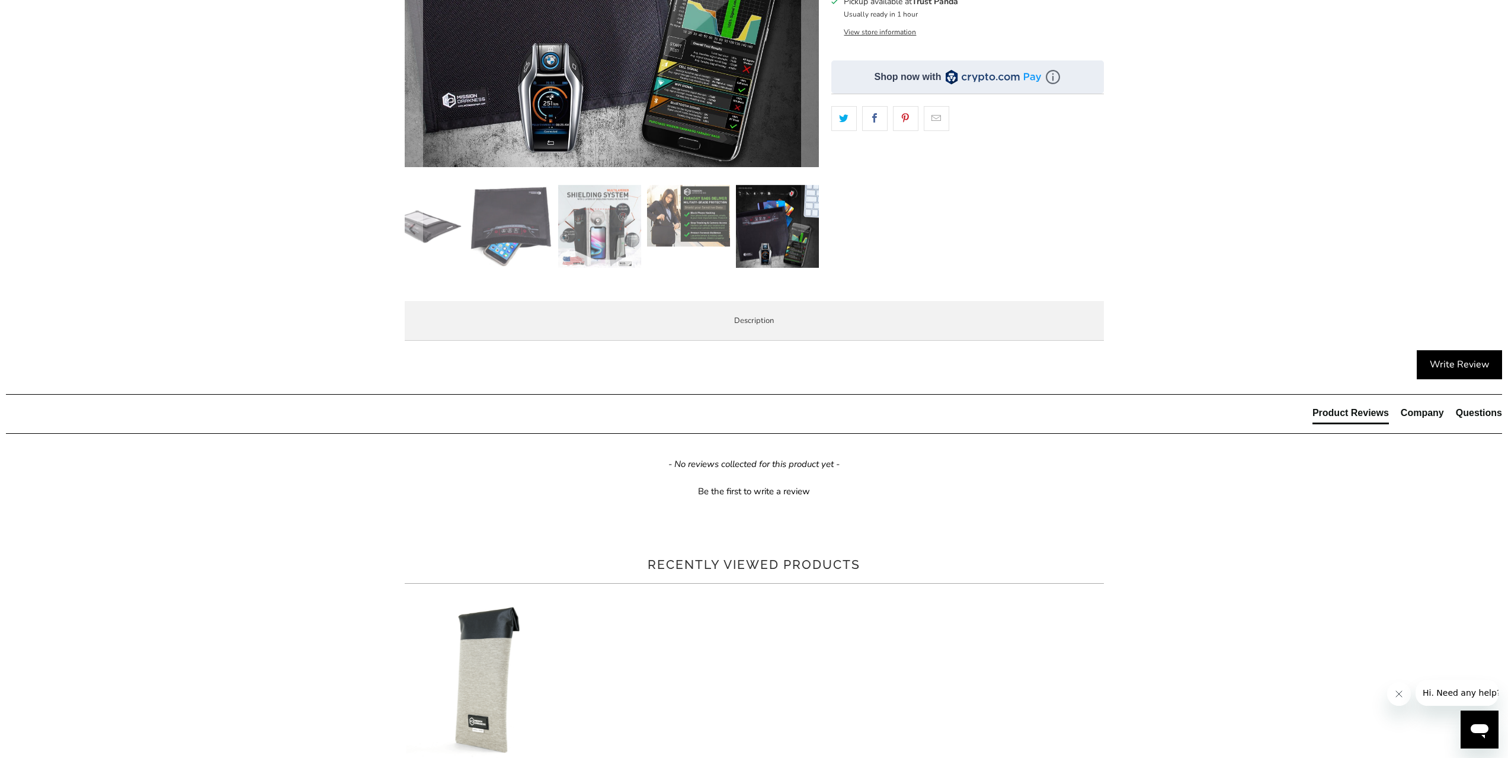
scroll to position [59, 0]
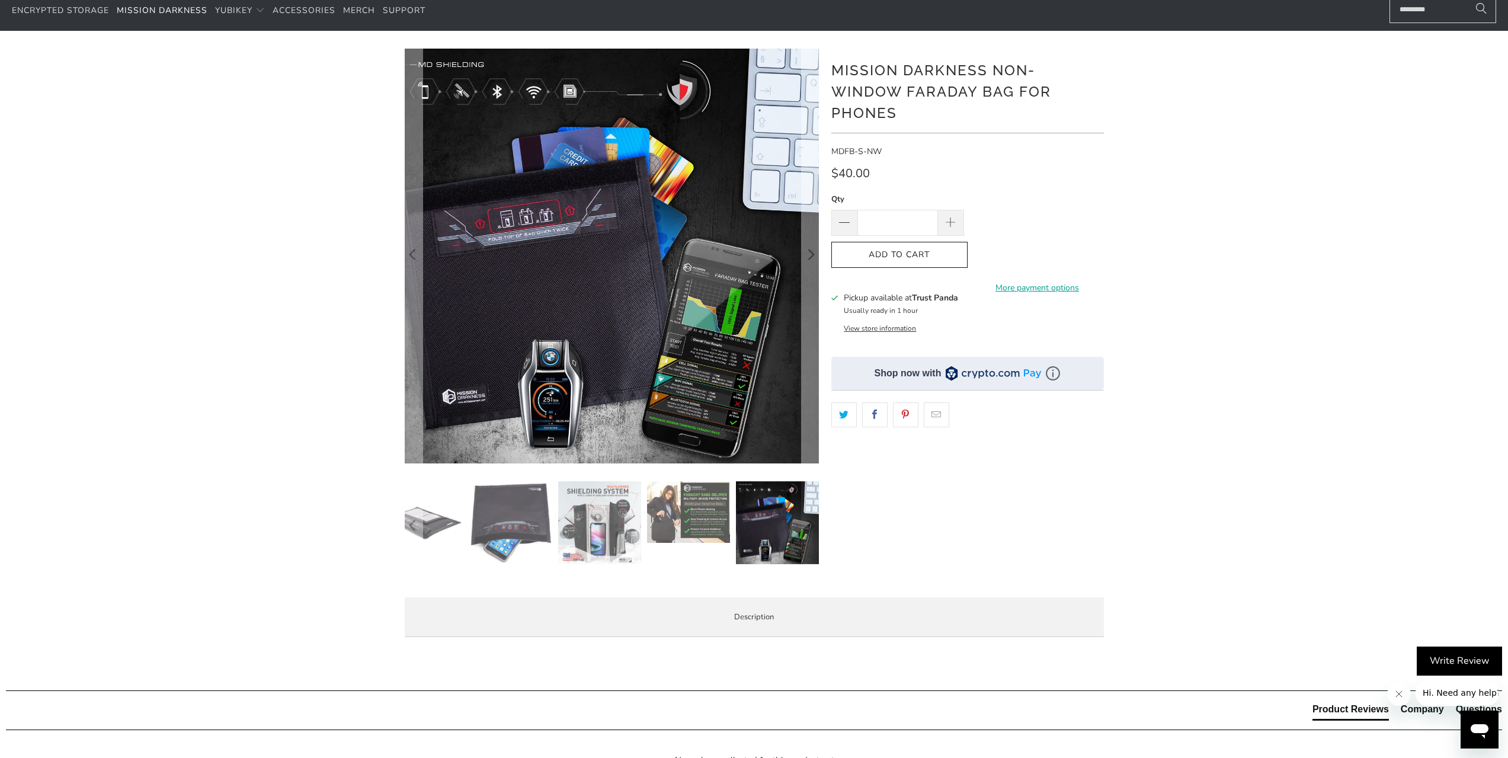
click at [1298, 345] on div at bounding box center [754, 348] width 1508 height 598
click at [1289, 316] on div at bounding box center [754, 348] width 1508 height 598
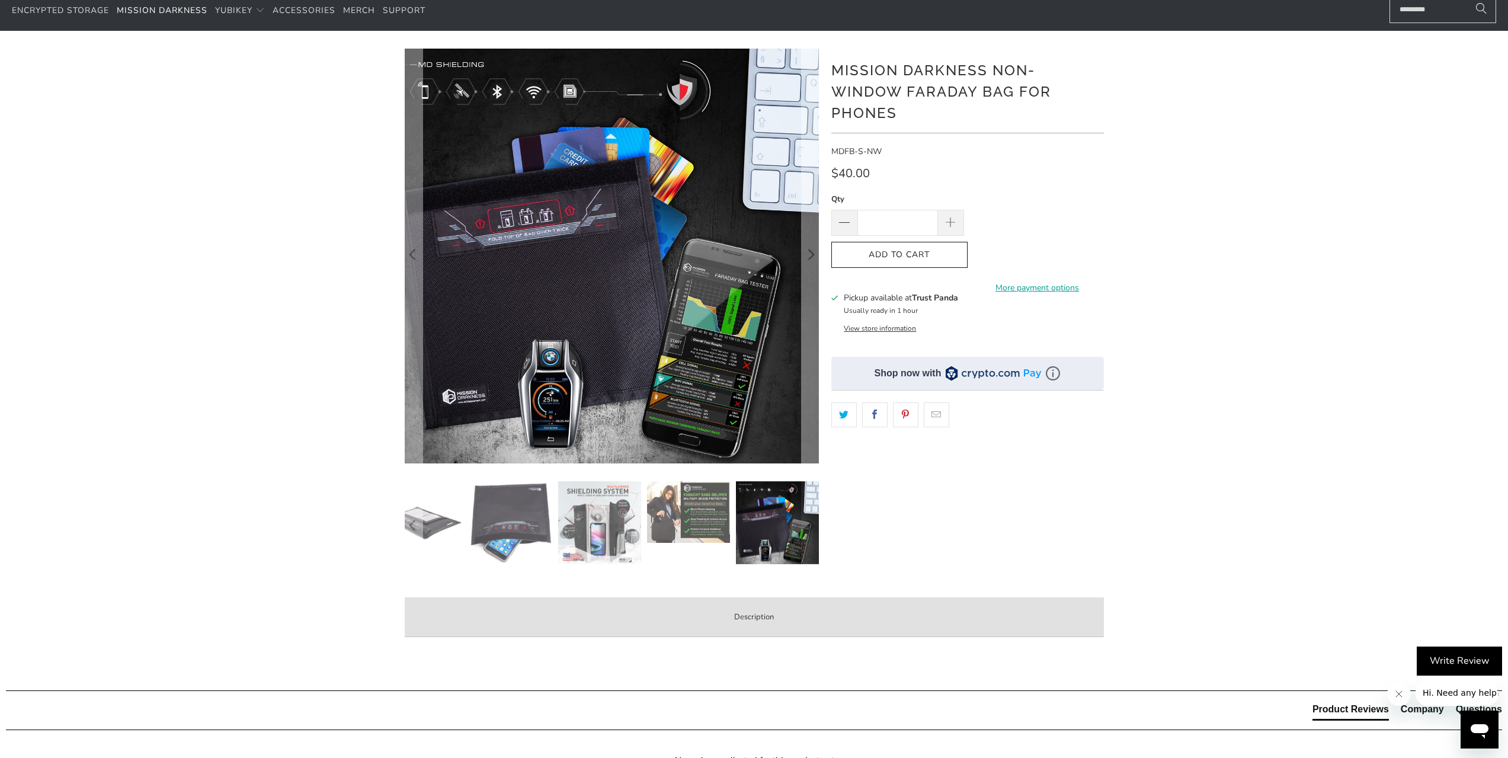
scroll to position [415, 0]
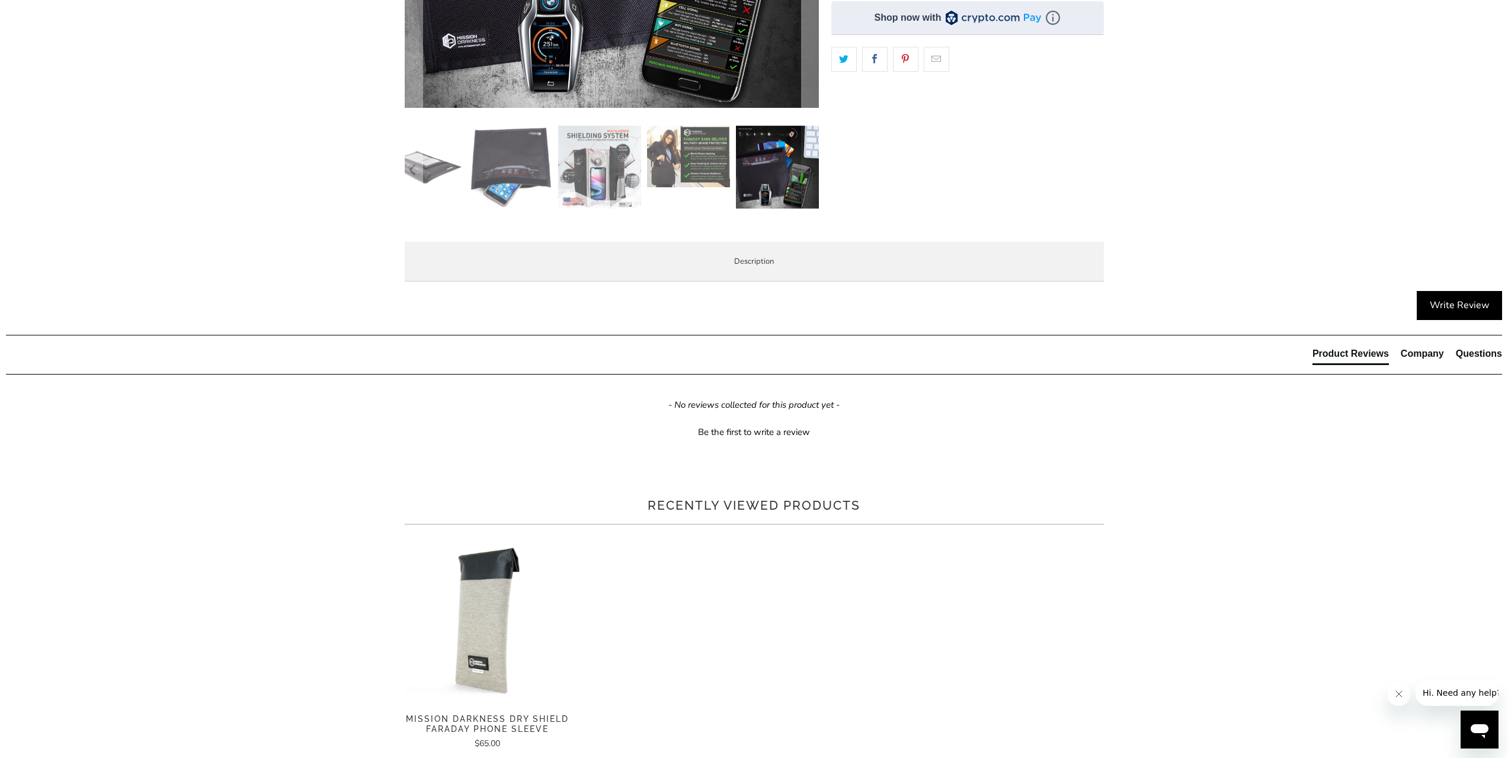
drag, startPoint x: 502, startPoint y: 427, endPoint x: 887, endPoint y: 426, distance: 384.5
click at [0, 0] on li "Blocks WiFi (2.4 & 5GHz), Bluetooth, cell signals including 5G networks, GPS, R…" at bounding box center [0, 0] width 0 height 0
click at [0, 0] on ul "Military-grade faraday bag designed for law enforcement forensic investigators …" at bounding box center [0, 0] width 0 height 0
drag, startPoint x: 632, startPoint y: 406, endPoint x: 731, endPoint y: 406, distance: 98.9
click at [0, 0] on li "Two layers of high-shielding TitanRF Faraday Fabric on all interior sides with …" at bounding box center [0, 0] width 0 height 0
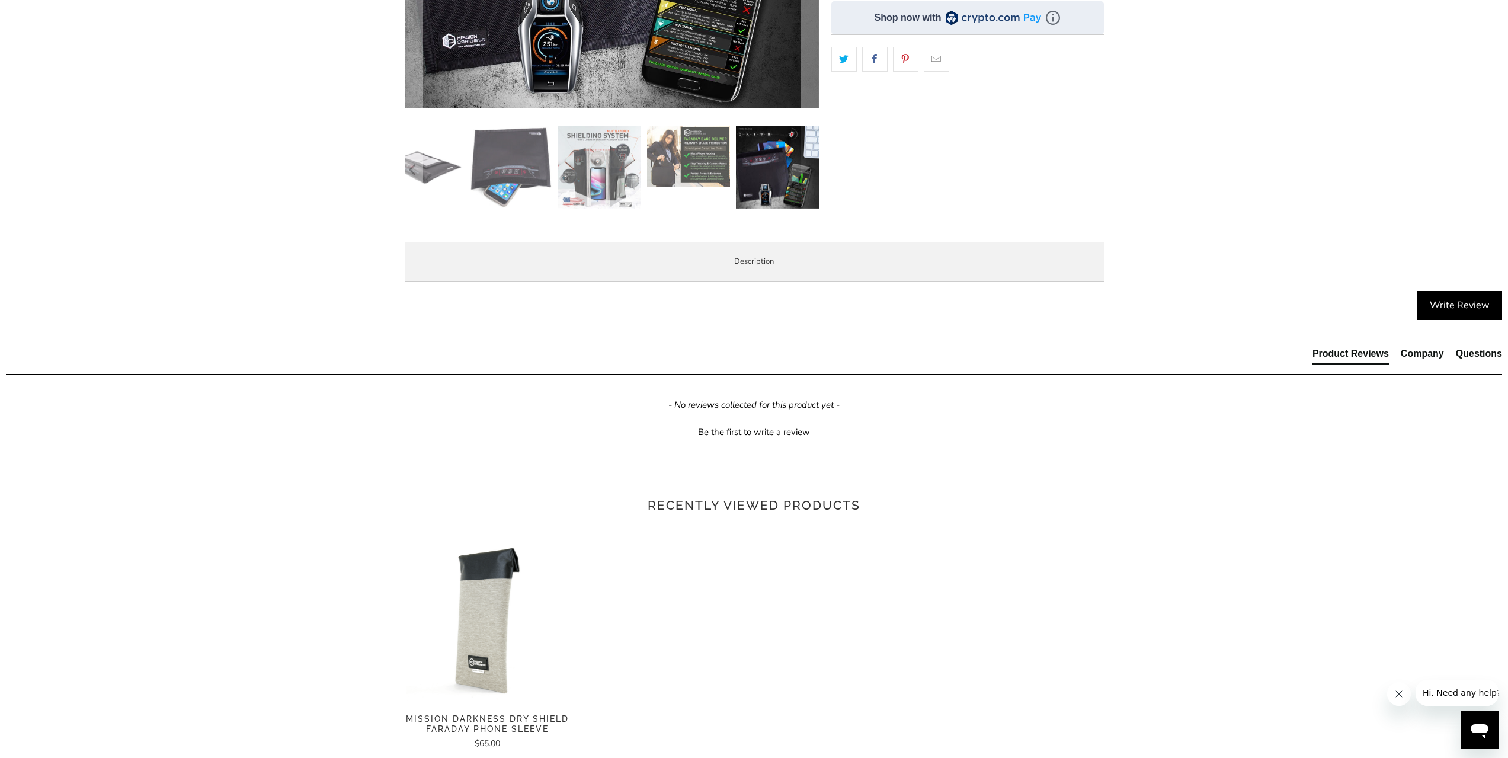
click at [0, 0] on ul "Military-grade faraday bag designed for law enforcement forensic investigators …" at bounding box center [0, 0] width 0 height 0
drag, startPoint x: 863, startPoint y: 428, endPoint x: 460, endPoint y: 370, distance: 407.1
click at [0, 0] on ul "Military-grade faraday bag designed for law enforcement forensic investigators …" at bounding box center [0, 0] width 0 height 0
drag, startPoint x: 458, startPoint y: 363, endPoint x: 834, endPoint y: 534, distance: 413.1
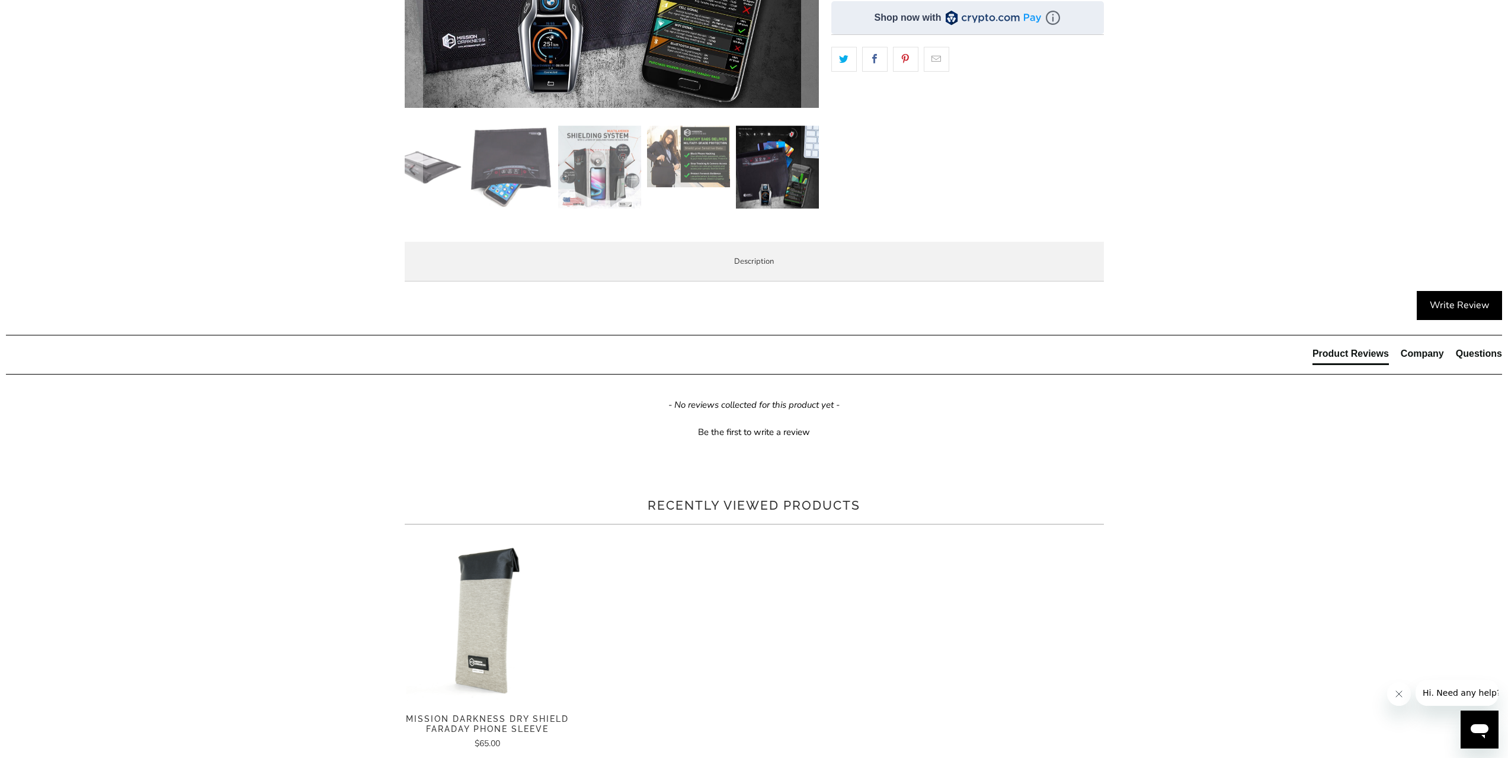
click at [0, 0] on ul "Military-grade faraday bag designed for law enforcement forensic investigators …" at bounding box center [0, 0] width 0 height 0
drag, startPoint x: 794, startPoint y: 539, endPoint x: 533, endPoint y: 367, distance: 312.4
click at [0, 0] on ul "Military-grade faraday bag designed for law enforcement forensic investigators …" at bounding box center [0, 0] width 0 height 0
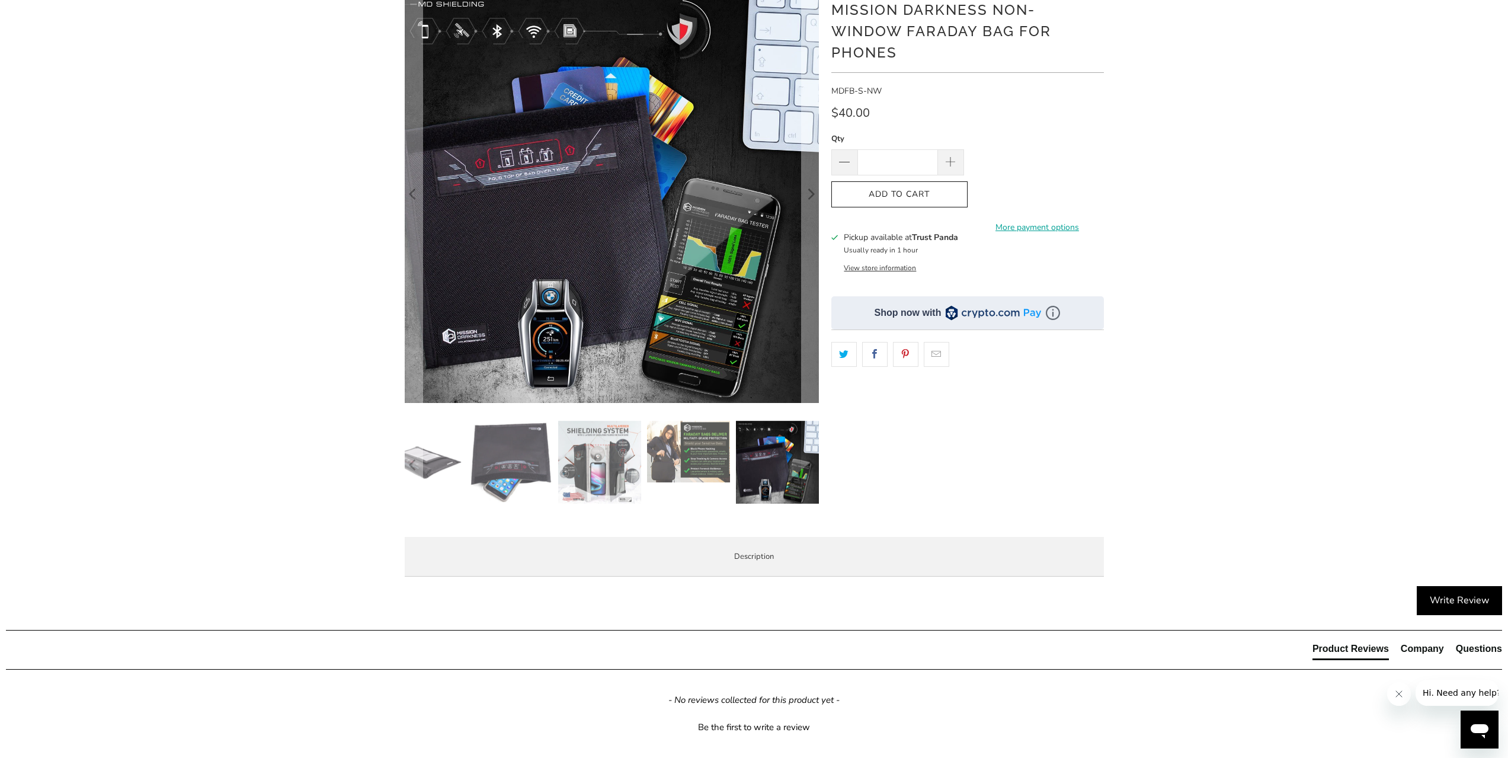
scroll to position [119, 0]
click at [696, 444] on img at bounding box center [688, 453] width 83 height 62
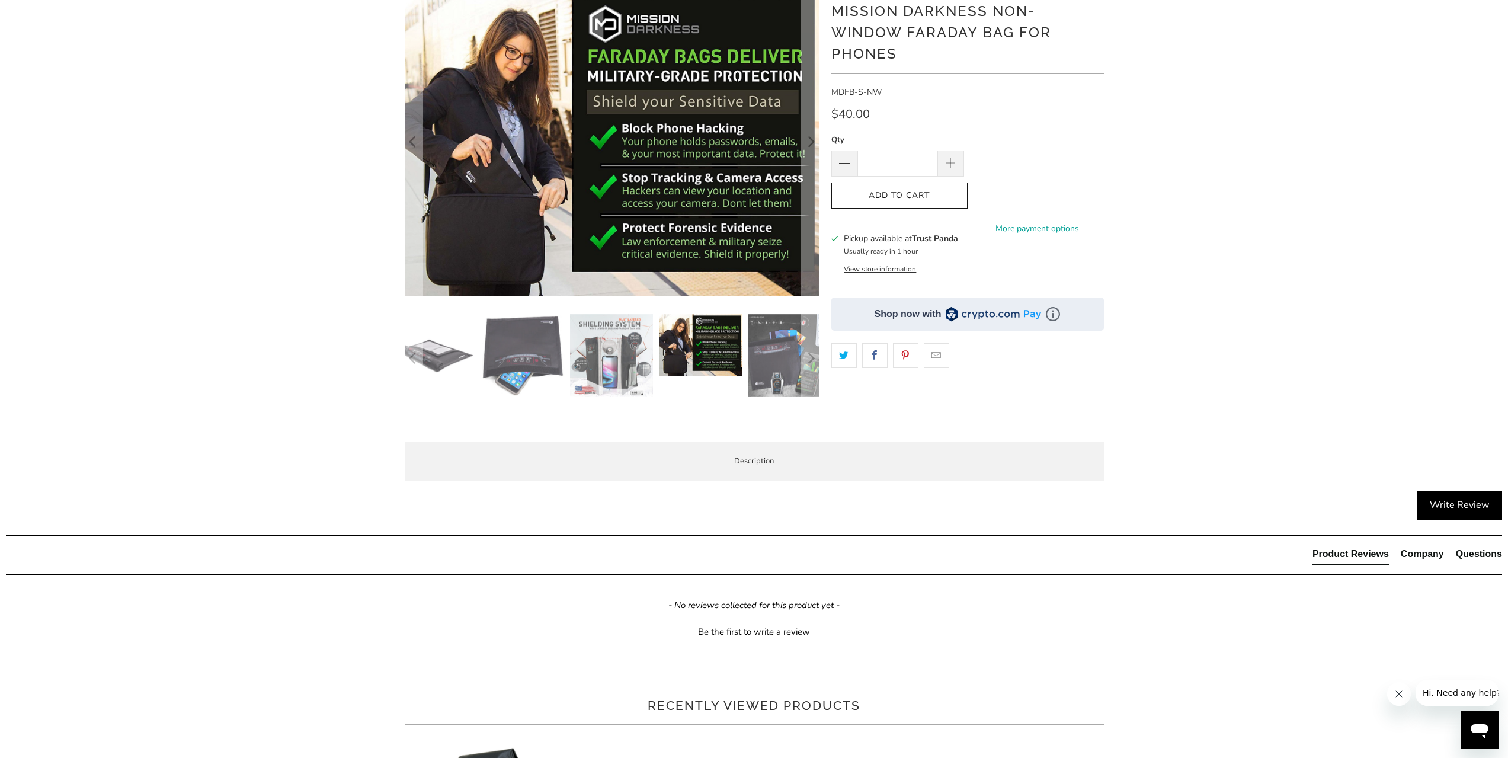
click at [533, 357] on img at bounding box center [523, 355] width 83 height 82
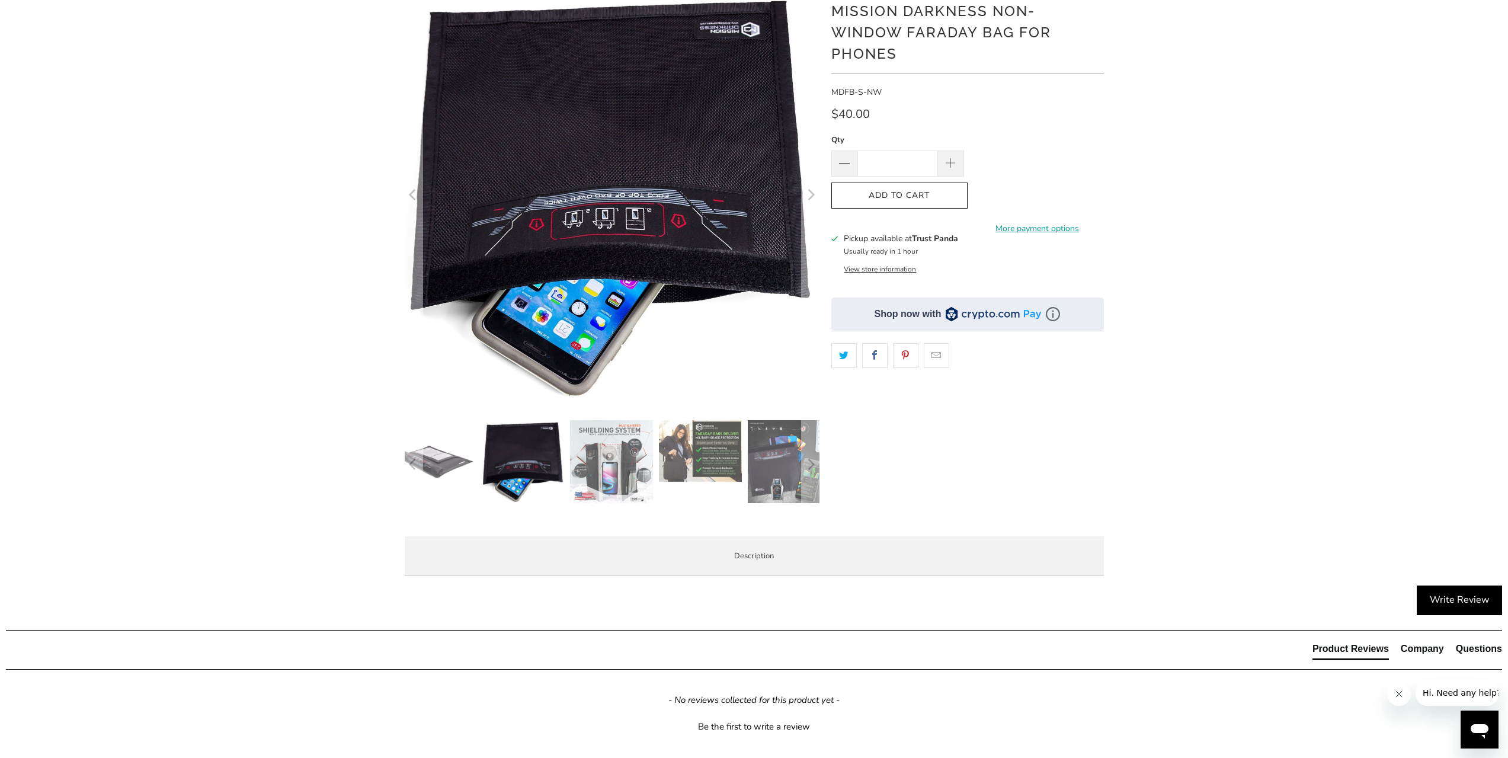
click at [453, 465] on img at bounding box center [434, 461] width 83 height 83
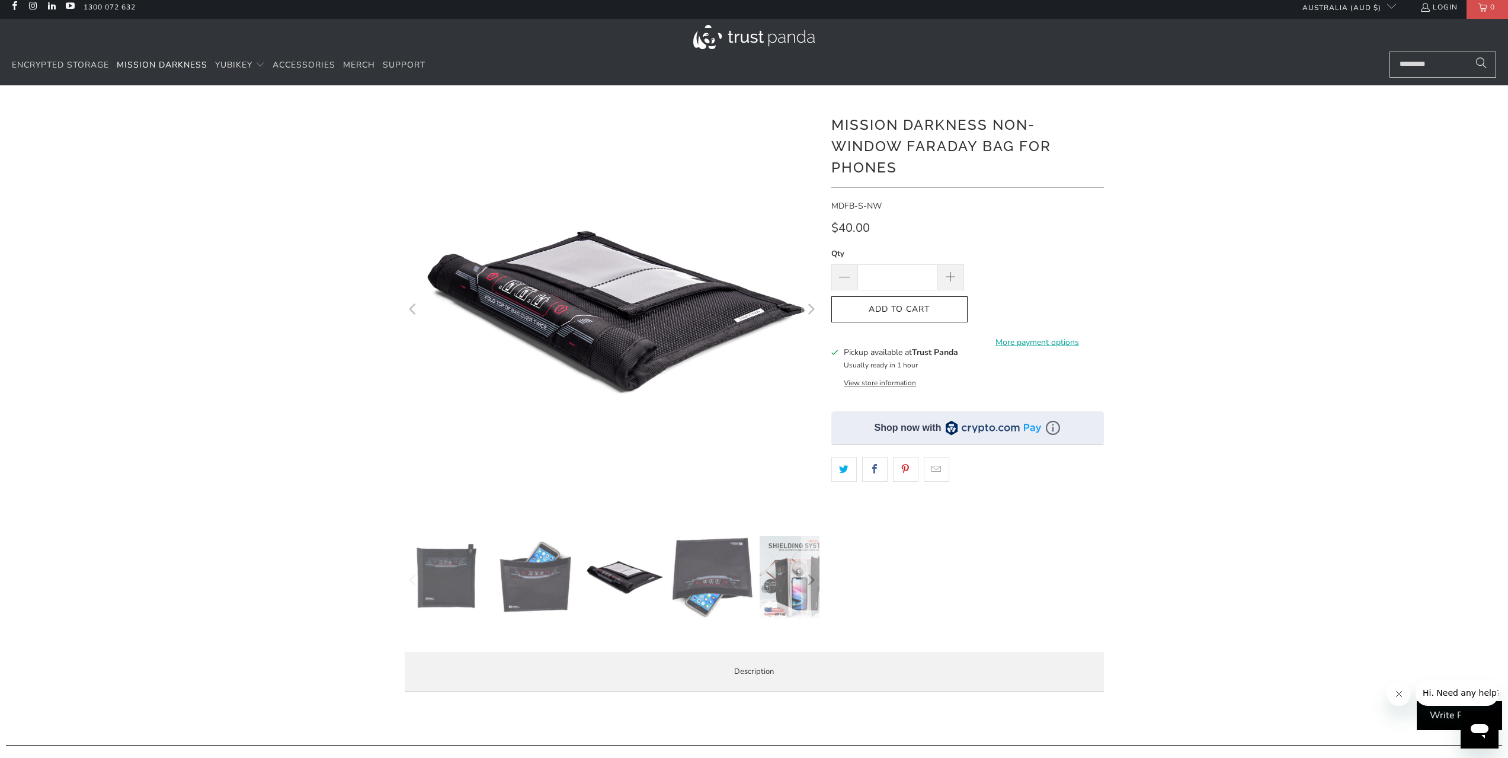
scroll to position [0, 0]
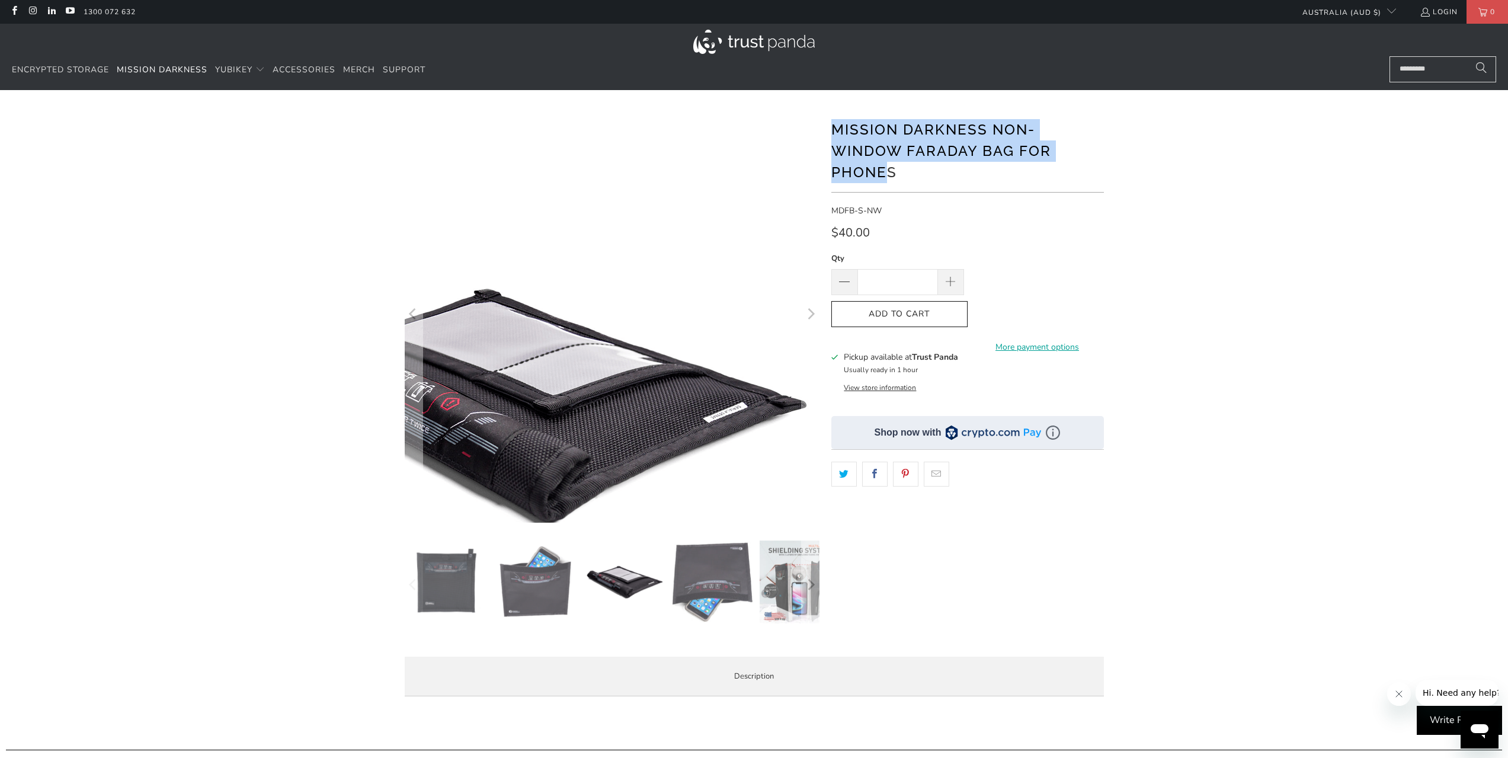
drag, startPoint x: 891, startPoint y: 181, endPoint x: 800, endPoint y: 121, distance: 108.6
click at [800, 121] on div "*" at bounding box center [754, 407] width 711 height 598
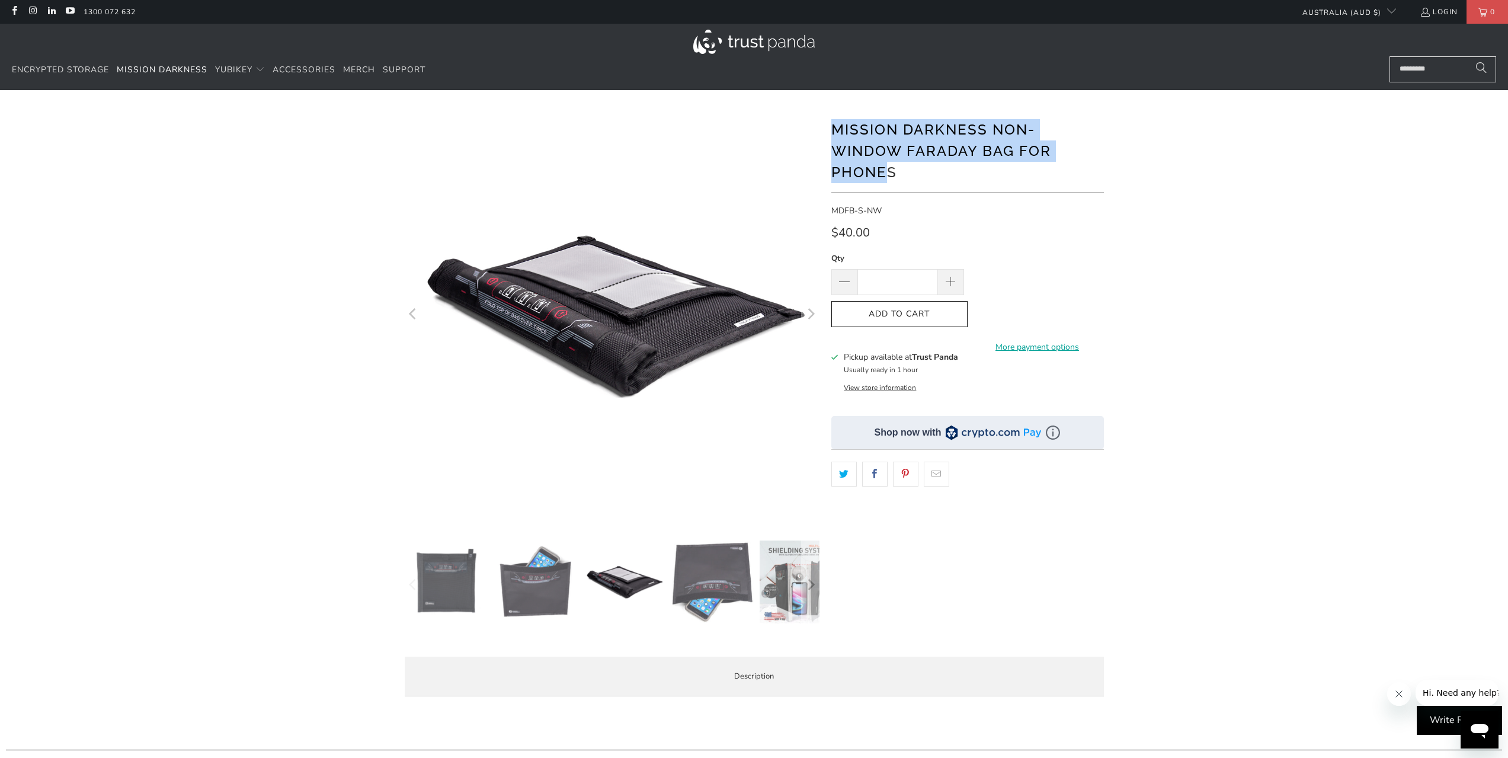
click at [831, 132] on h1 "Mission Darkness Non-Window Faraday Bag for Phones" at bounding box center [967, 150] width 273 height 66
drag, startPoint x: 832, startPoint y: 131, endPoint x: 909, endPoint y: 185, distance: 94.8
click at [909, 185] on div "Mission Darkness Non-Window Faraday Bag for Phones" at bounding box center [967, 155] width 273 height 76
click at [718, 572] on img at bounding box center [712, 581] width 83 height 82
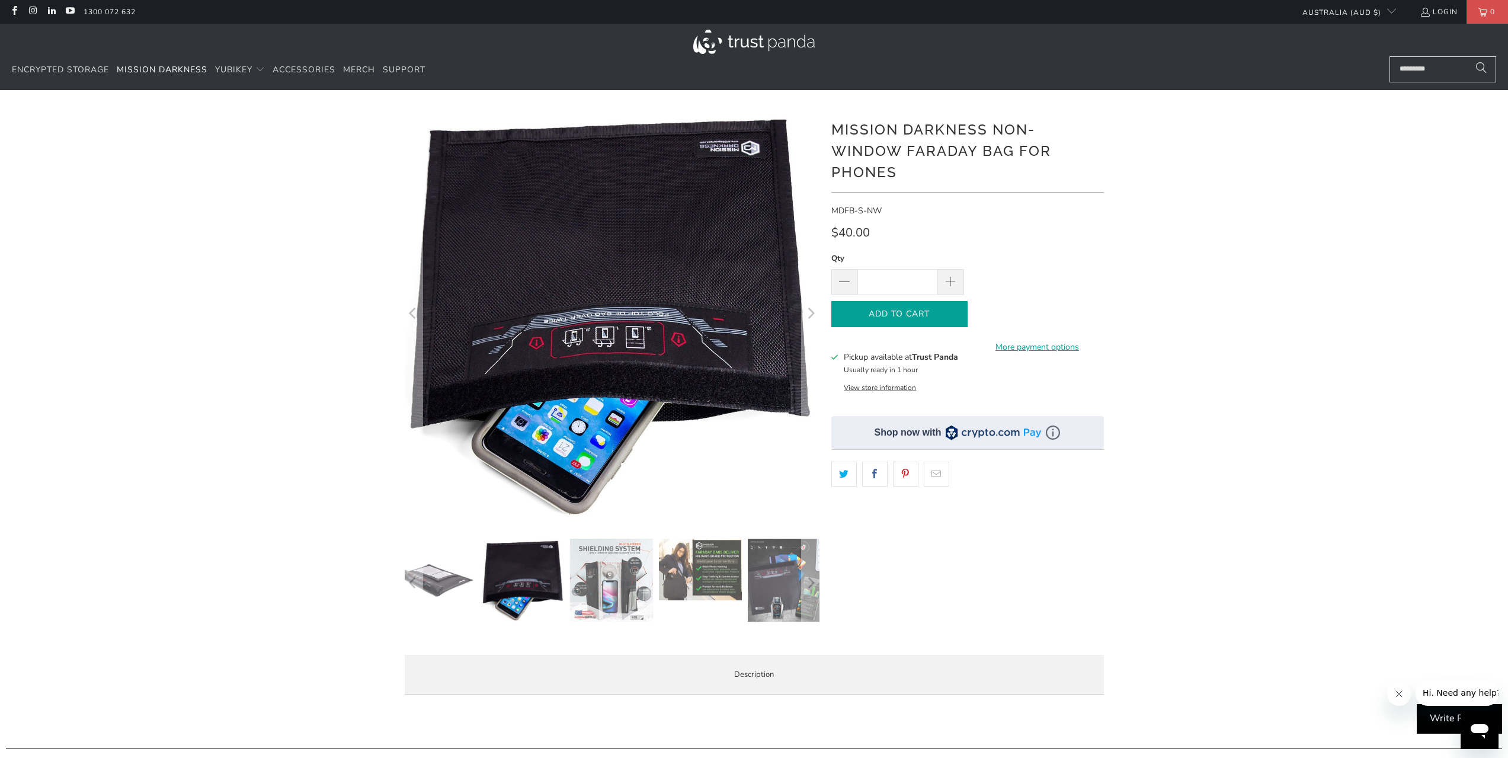
click at [920, 314] on span "Add to Cart" at bounding box center [899, 314] width 111 height 10
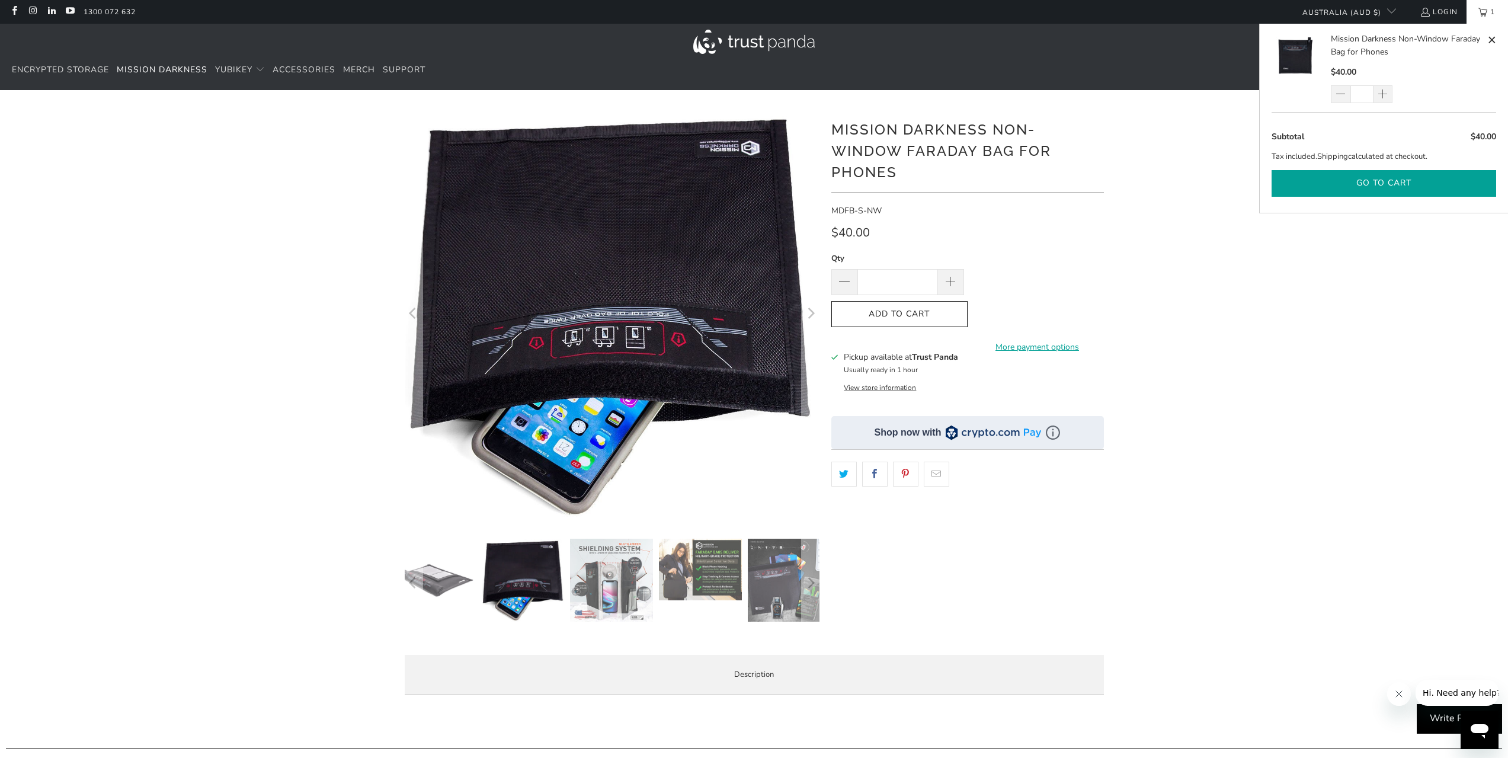
click at [1368, 181] on button "Go to cart" at bounding box center [1384, 183] width 225 height 27
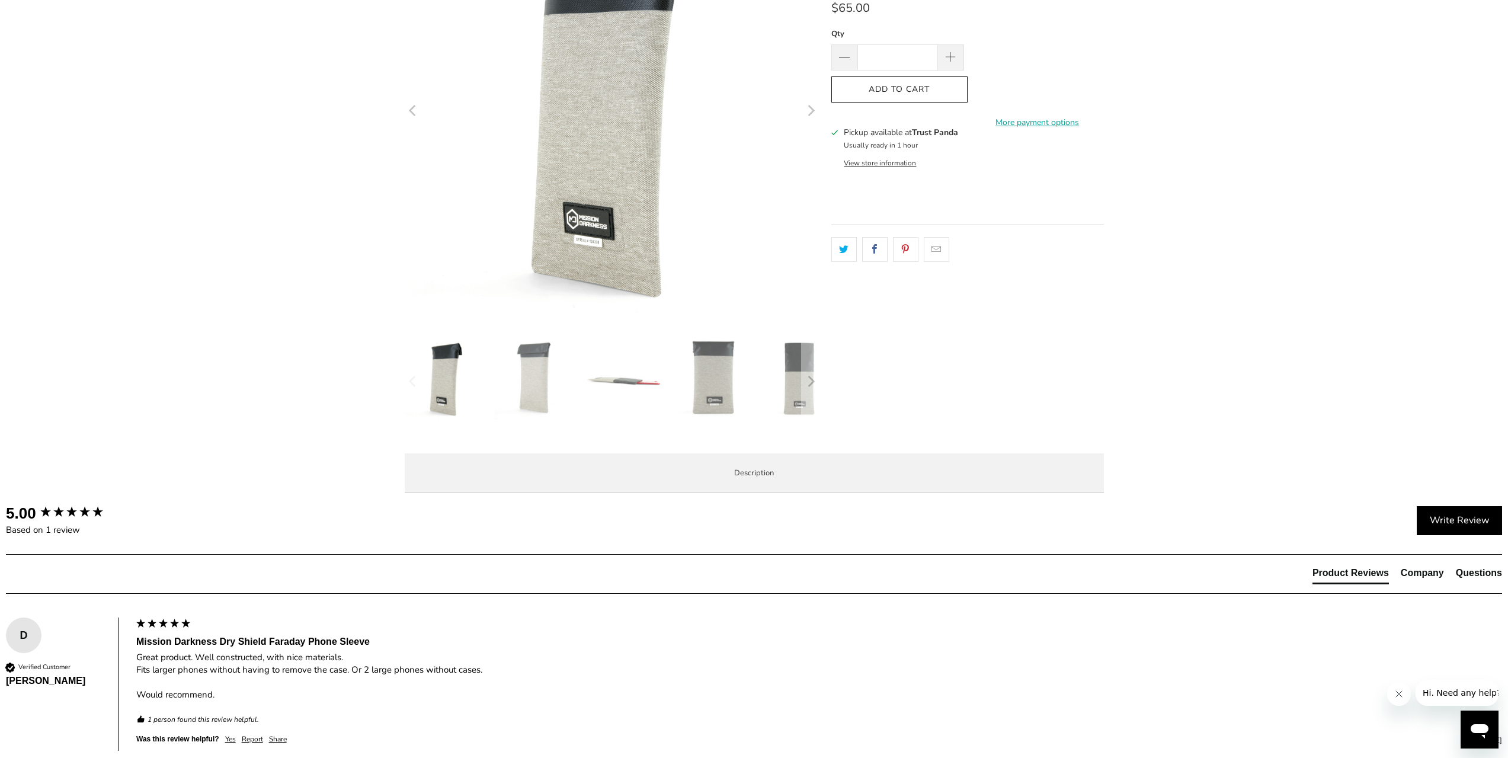
scroll to position [296, 0]
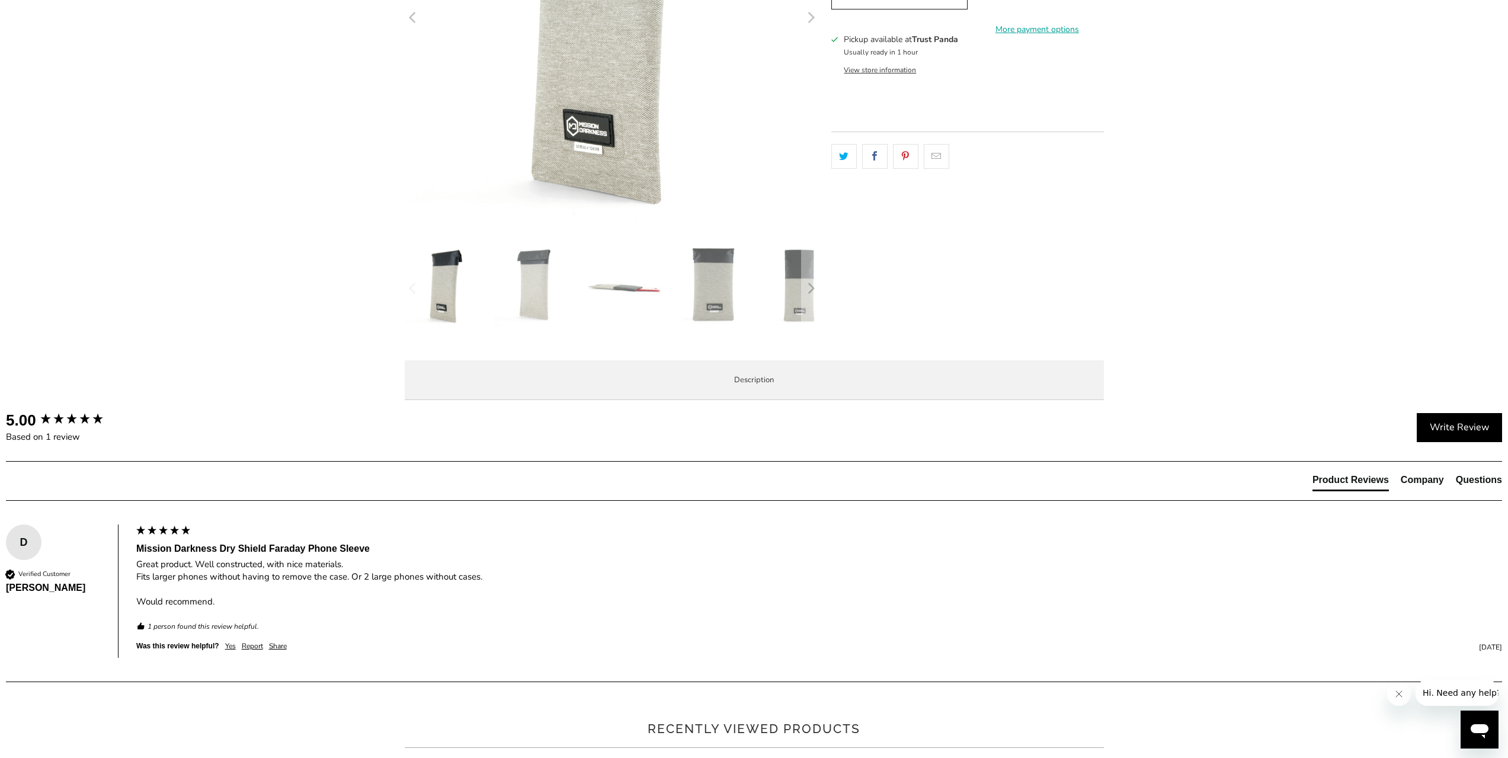
click at [0, 0] on span "Product Features" at bounding box center [0, 0] width 0 height 0
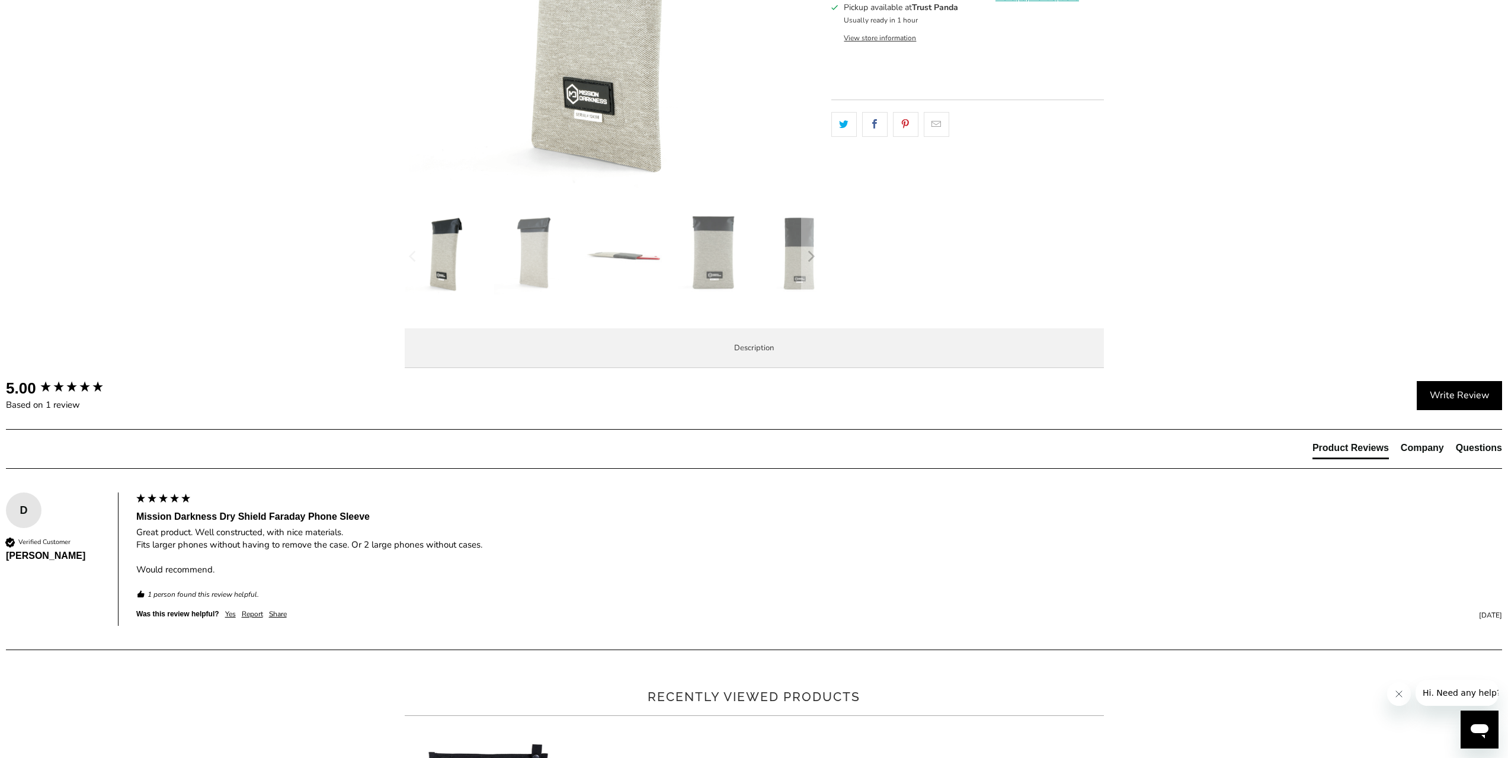
scroll to position [356, 0]
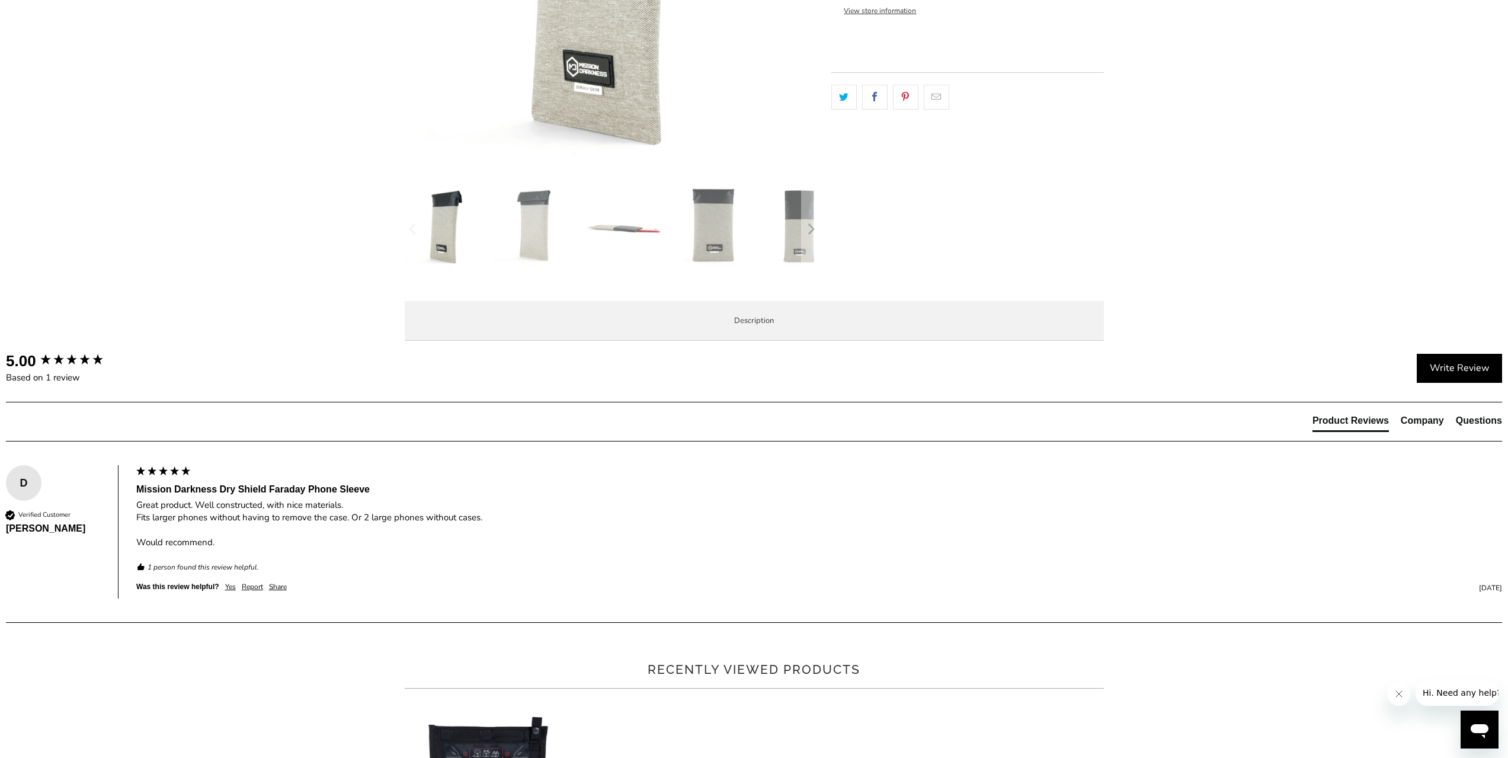
drag, startPoint x: 731, startPoint y: 511, endPoint x: 482, endPoint y: 457, distance: 254.2
click at [0, 0] on ul "Military-grade faraday dry bag designed for law enforcement forensic investigat…" at bounding box center [0, 0] width 0 height 0
click at [0, 0] on li "Phone size bag [PERSON_NAME] cell phones, GPS units, transponders, keyfobs, sma…" at bounding box center [0, 0] width 0 height 0
drag, startPoint x: 459, startPoint y: 456, endPoint x: 772, endPoint y: 503, distance: 316.9
click at [0, 0] on ul "Military-grade faraday dry bag designed for law enforcement forensic investigat…" at bounding box center [0, 0] width 0 height 0
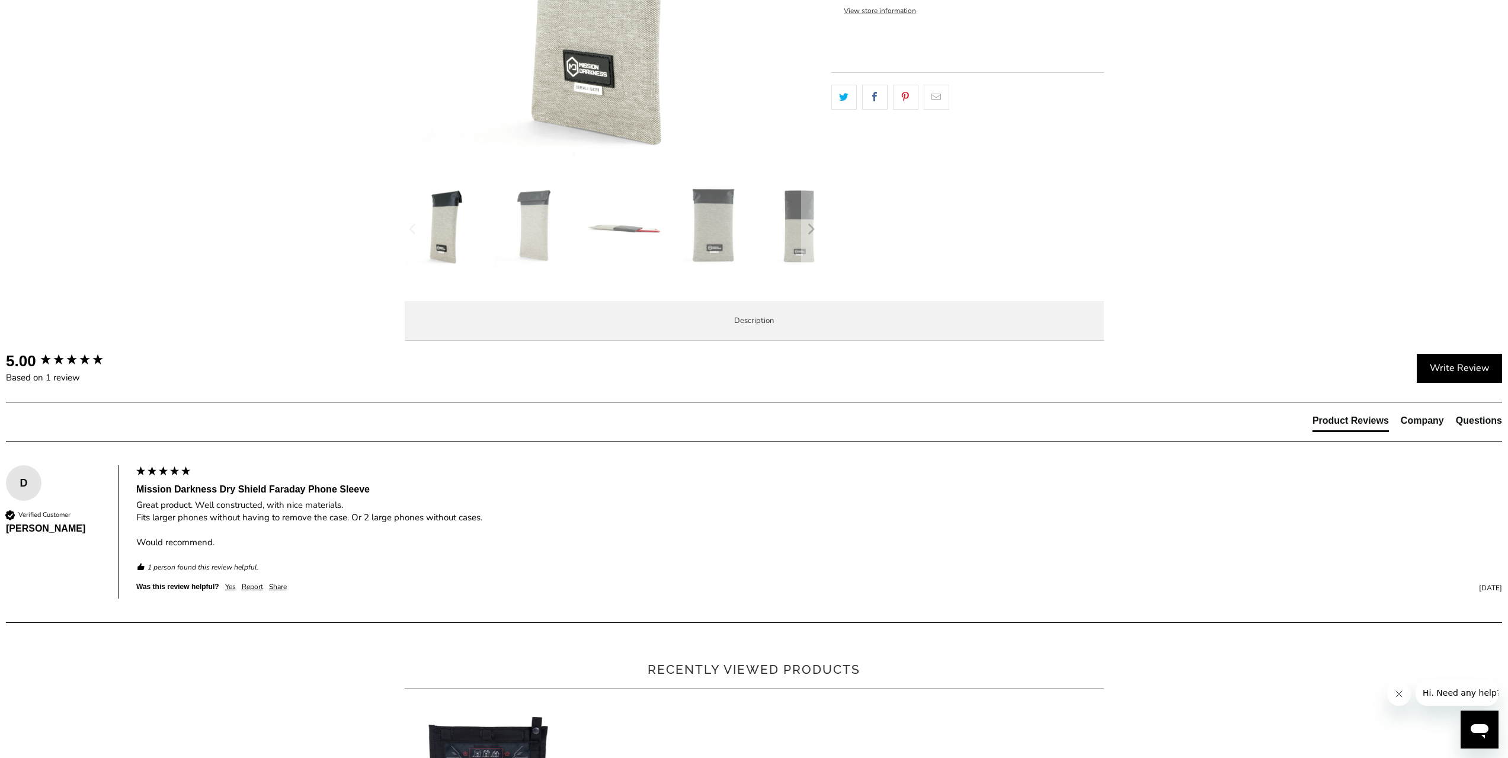
click at [0, 0] on li "Blocks WiFi (2.4 & 5GHz), Bluetooth, cell signals including 5G networks, GPS, R…" at bounding box center [0, 0] width 0 height 0
drag, startPoint x: 886, startPoint y: 506, endPoint x: 433, endPoint y: 465, distance: 454.5
click at [0, 0] on ul "Military-grade faraday dry bag designed for law enforcement forensic investigat…" at bounding box center [0, 0] width 0 height 0
click at [0, 0] on li "Two layers of high-shielding TitanRF Faraday Fabric on all interior sides with …" at bounding box center [0, 0] width 0 height 0
drag, startPoint x: 498, startPoint y: 471, endPoint x: 761, endPoint y: 492, distance: 263.9
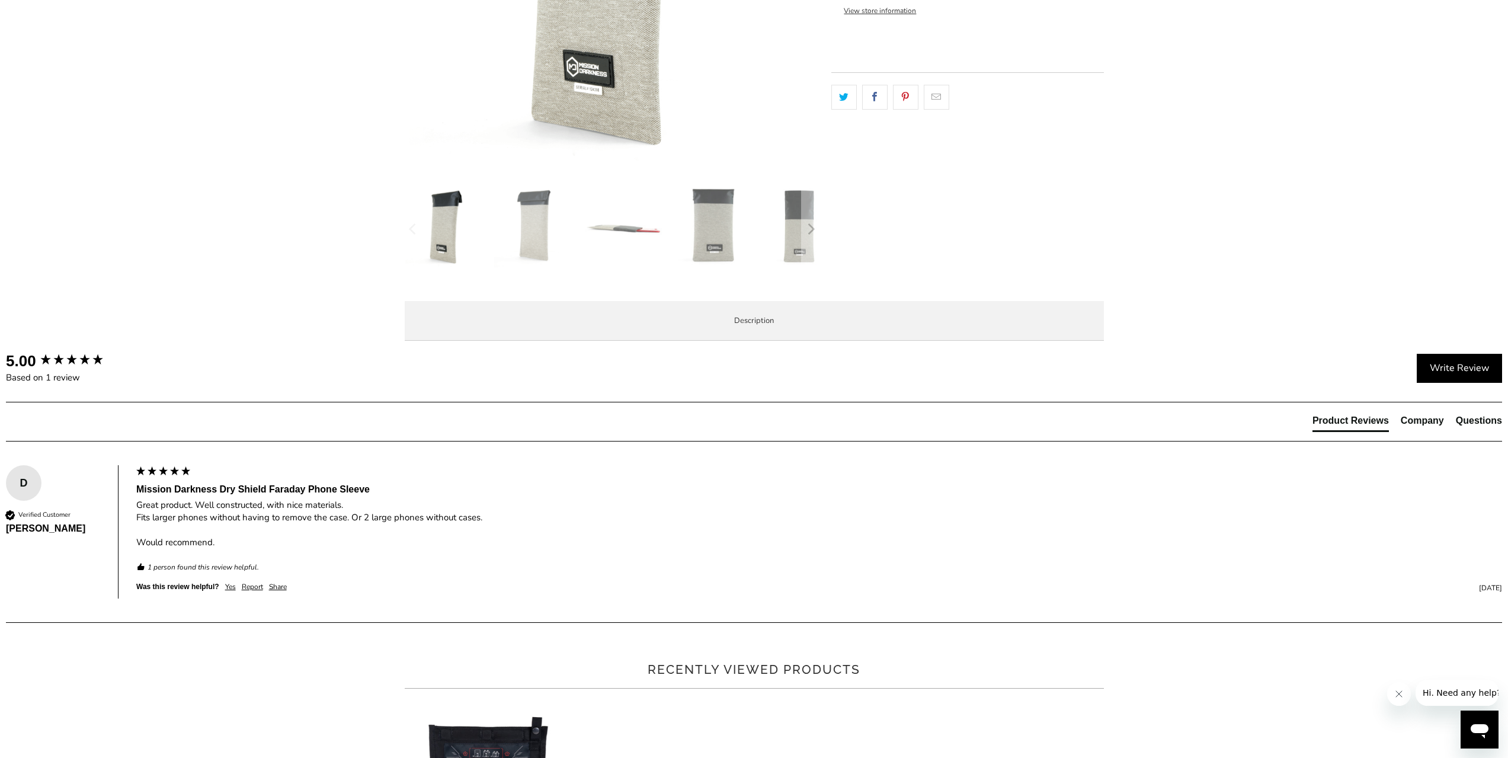
click at [0, 0] on li "Two layers of high-shielding TitanRF Faraday Fabric on all interior sides with …" at bounding box center [0, 0] width 0 height 0
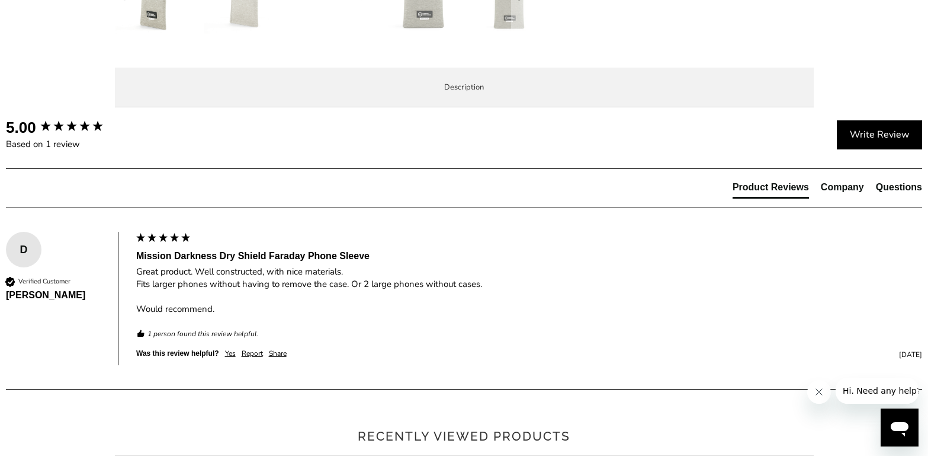
scroll to position [593, 0]
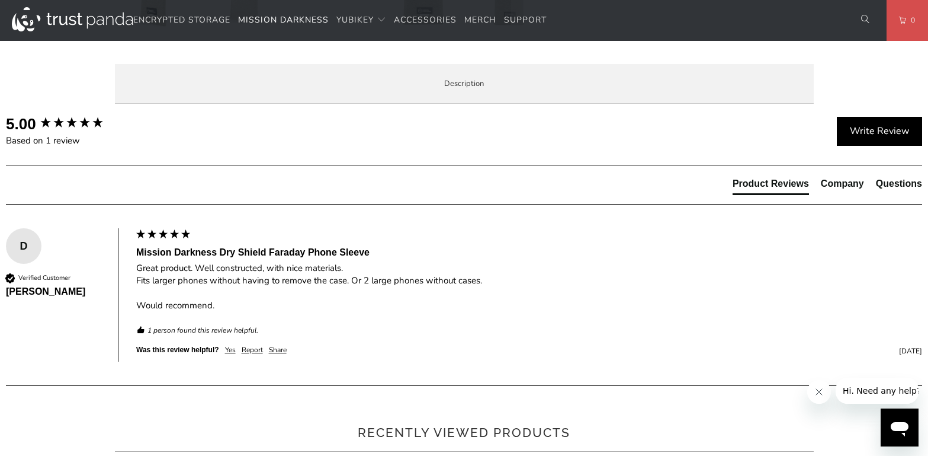
click at [0, 0] on li "Two layers of high-shielding TitanRF Faraday Fabric on all interior sides with …" at bounding box center [0, 0] width 0 height 0
drag, startPoint x: 419, startPoint y: 254, endPoint x: 150, endPoint y: 228, distance: 269.7
click at [0, 0] on ul "Military-grade faraday dry bag designed for law enforcement forensic investigat…" at bounding box center [0, 0] width 0 height 0
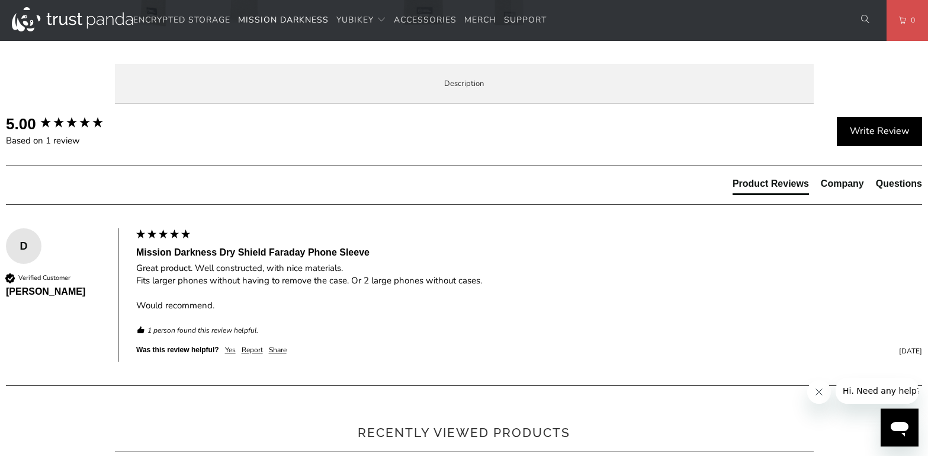
drag, startPoint x: 374, startPoint y: 242, endPoint x: 282, endPoint y: 233, distance: 92.9
click at [0, 0] on ul "Military-grade faraday dry bag designed for law enforcement forensic investigat…" at bounding box center [0, 0] width 0 height 0
click at [0, 0] on li "Two layers of high-shielding TitanRF Faraday Fabric on all interior sides with …" at bounding box center [0, 0] width 0 height 0
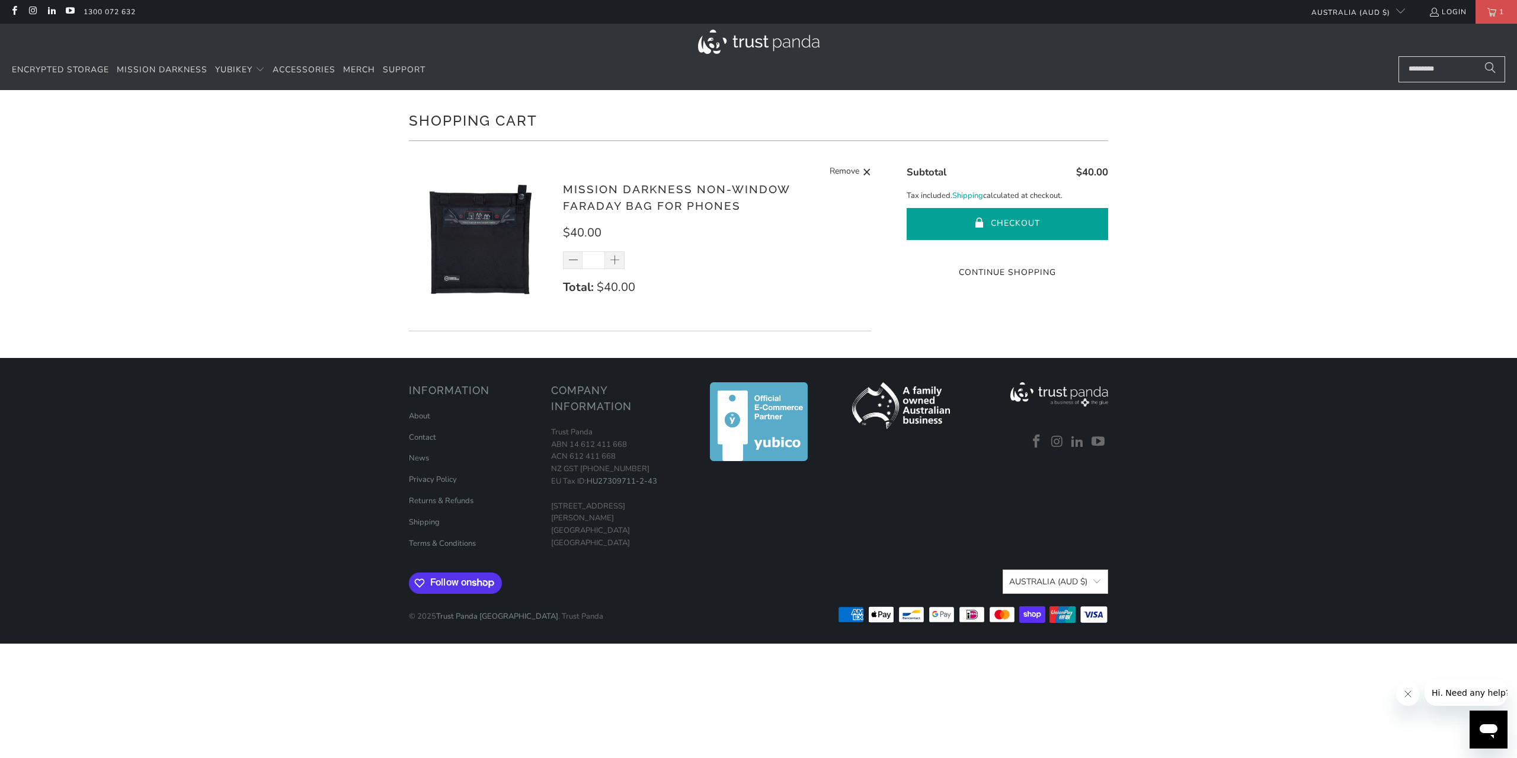
click at [1017, 225] on button "Checkout" at bounding box center [1007, 224] width 201 height 32
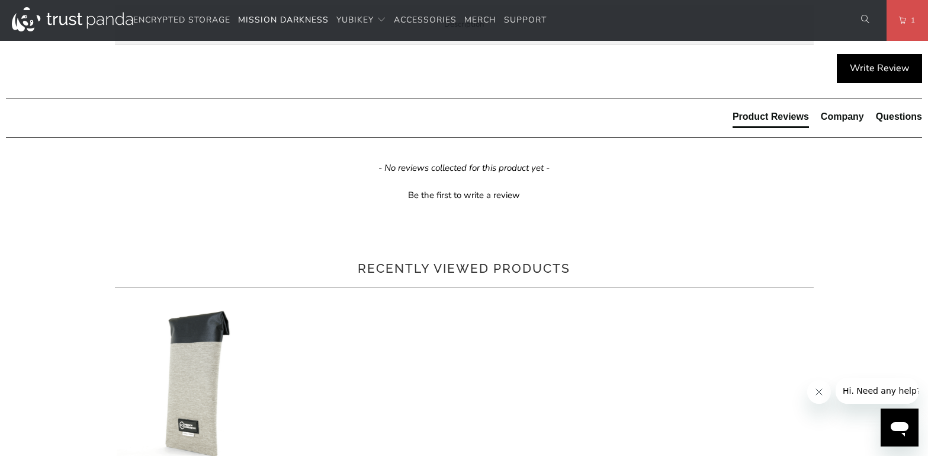
drag, startPoint x: 171, startPoint y: 190, endPoint x: 371, endPoint y: 230, distance: 204.3
click at [0, 0] on p "The Mission Darkness™ Non-window Faraday Bag for Phones completely blocks all w…" at bounding box center [0, 0] width 0 height 0
drag, startPoint x: 377, startPoint y: 230, endPoint x: 188, endPoint y: 188, distance: 193.8
click at [0, 0] on p "The Mission Darkness™ Non-window Faraday Bag for Phones completely blocks all w…" at bounding box center [0, 0] width 0 height 0
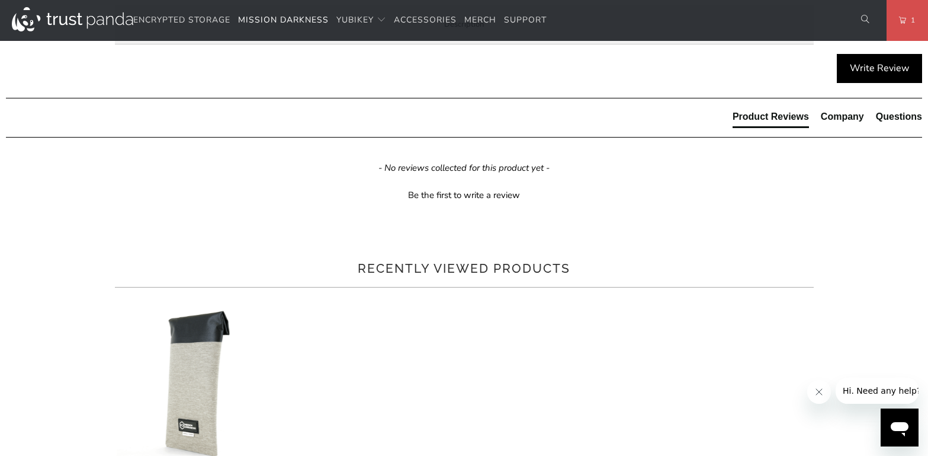
click at [0, 0] on p "The Mission Darkness™ Non-window Faraday Bag for Phones completely blocks all w…" at bounding box center [0, 0] width 0 height 0
drag, startPoint x: 185, startPoint y: 188, endPoint x: 382, endPoint y: 223, distance: 200.4
click at [0, 0] on p "The Mission Darkness™ Non-window Faraday Bag for Phones completely blocks all w…" at bounding box center [0, 0] width 0 height 0
drag, startPoint x: 388, startPoint y: 228, endPoint x: 216, endPoint y: 178, distance: 179.5
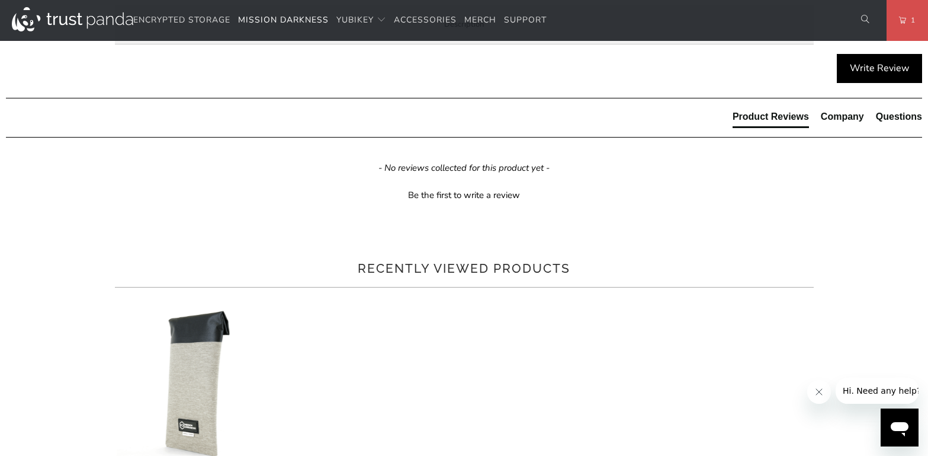
click at [0, 0] on p "The Mission Darkness™ Non-window Faraday Bag for Phones completely blocks all w…" at bounding box center [0, 0] width 0 height 0
drag, startPoint x: 161, startPoint y: 187, endPoint x: 383, endPoint y: 223, distance: 225.1
click at [0, 0] on p "The Mission Darkness™ Non-window Faraday Bag for Phones completely blocks all w…" at bounding box center [0, 0] width 0 height 0
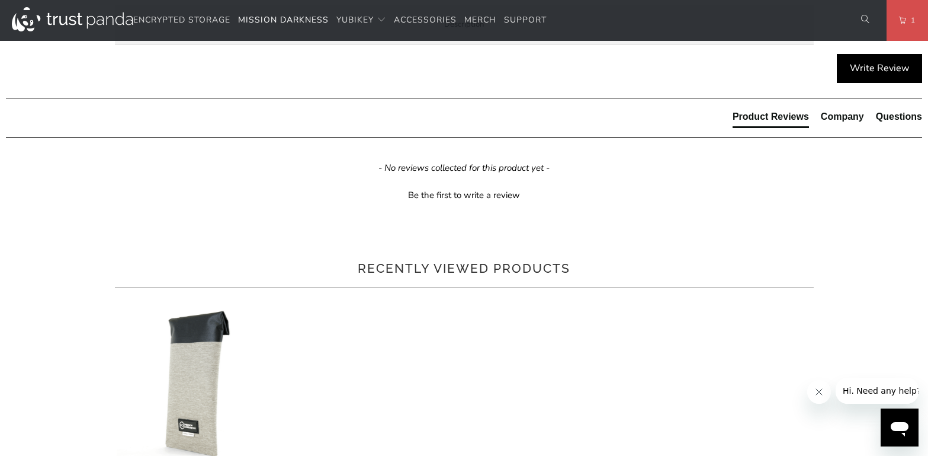
drag, startPoint x: 388, startPoint y: 230, endPoint x: 204, endPoint y: 188, distance: 189.0
click at [0, 0] on p "The Mission Darkness™ Non-window Faraday Bag for Phones completely blocks all w…" at bounding box center [0, 0] width 0 height 0
drag, startPoint x: 185, startPoint y: 186, endPoint x: 367, endPoint y: 228, distance: 186.6
click at [0, 0] on p "The Mission Darkness™ Non-window Faraday Bag for Phones completely blocks all w…" at bounding box center [0, 0] width 0 height 0
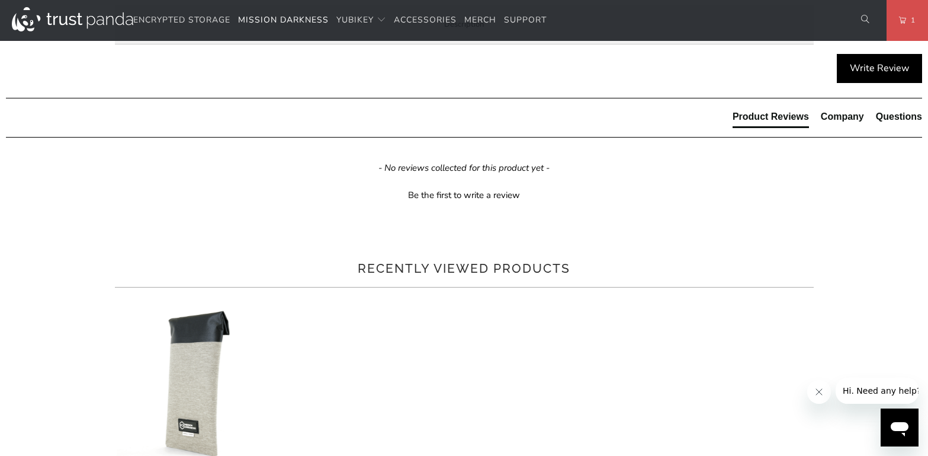
click at [0, 0] on p "The Mission Darkness™ Non-window Faraday Bag for Phones completely blocks all w…" at bounding box center [0, 0] width 0 height 0
drag, startPoint x: 377, startPoint y: 224, endPoint x: 180, endPoint y: 185, distance: 201.0
click at [0, 0] on p "The Mission Darkness™ Non-window Faraday Bag for Phones completely blocks all w…" at bounding box center [0, 0] width 0 height 0
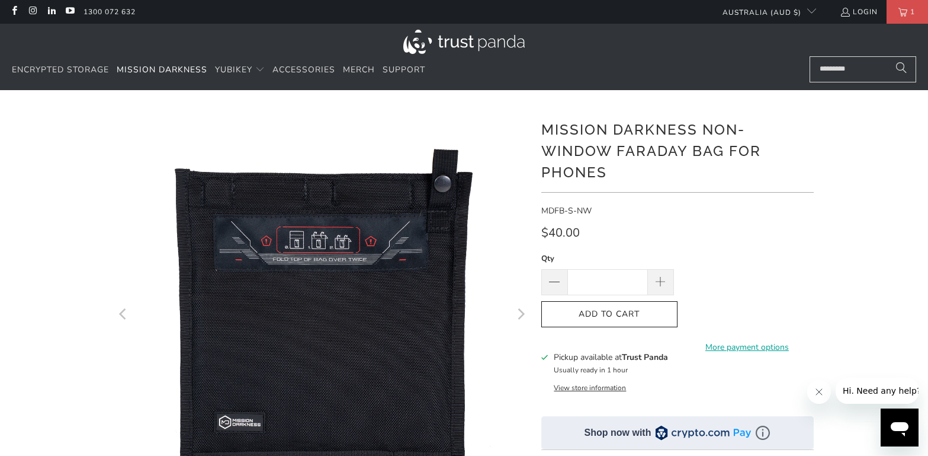
scroll to position [415, 0]
